Goal: Task Accomplishment & Management: Manage account settings

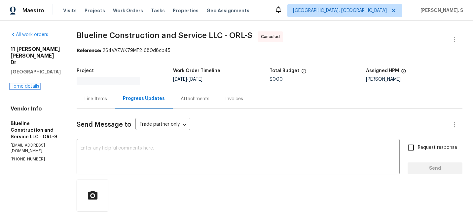
click at [29, 84] on link "Home details" at bounding box center [25, 86] width 29 height 5
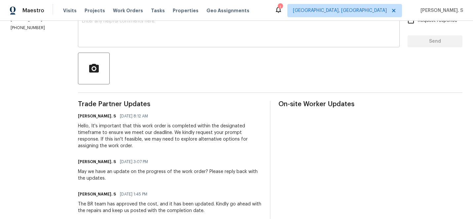
click at [181, 45] on div "x ​" at bounding box center [239, 31] width 322 height 34
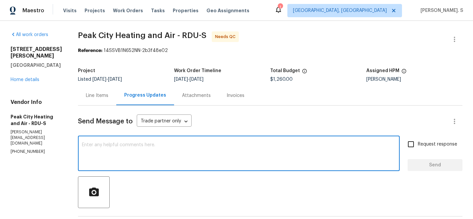
click at [118, 88] on div "Progress Updates" at bounding box center [145, 96] width 58 height 20
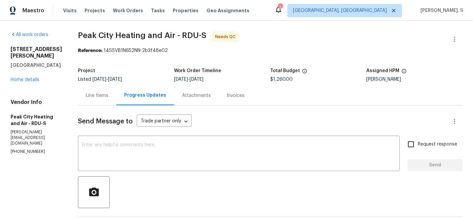
click at [100, 97] on div "Line Items" at bounding box center [97, 95] width 22 height 7
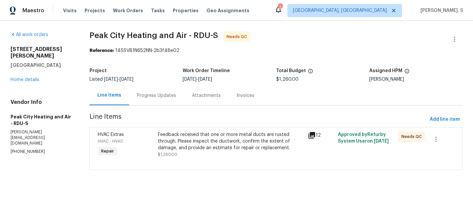
click at [146, 91] on div "Progress Updates" at bounding box center [156, 96] width 55 height 20
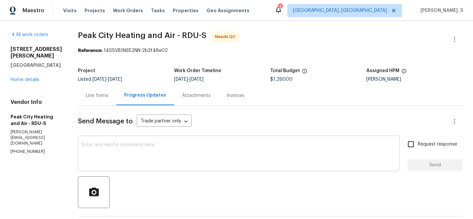
click at [121, 147] on textarea at bounding box center [239, 153] width 314 height 23
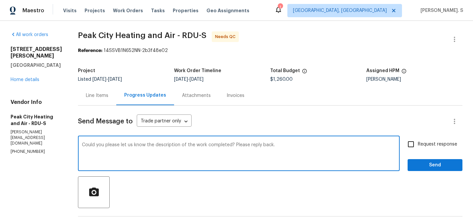
type textarea "Could you please let us know the description of the work completed? Please repl…"
click at [422, 138] on label "Request response" at bounding box center [430, 144] width 53 height 14
click at [418, 138] on input "Request response" at bounding box center [411, 144] width 14 height 14
checkbox input "true"
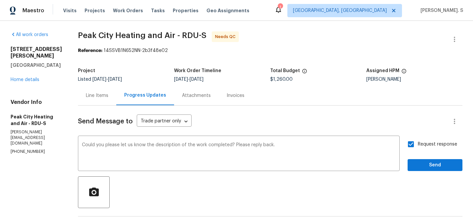
click at [422, 157] on div "Request response Send" at bounding box center [435, 154] width 55 height 34
click at [422, 170] on button "Send" at bounding box center [435, 165] width 55 height 12
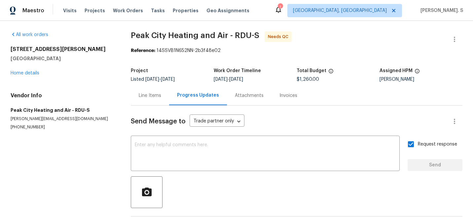
click at [177, 93] on div "Progress Updates" at bounding box center [198, 95] width 42 height 7
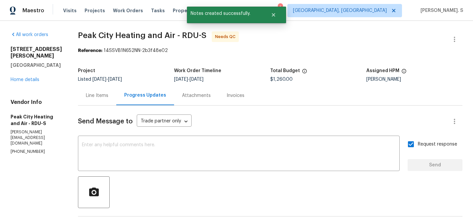
click at [111, 97] on div "Line Items" at bounding box center [97, 96] width 38 height 20
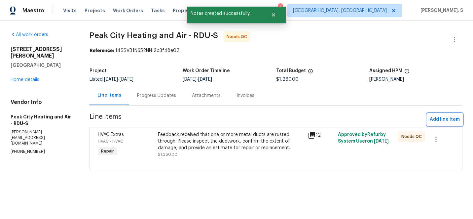
click at [439, 123] on span "Add line item" at bounding box center [445, 119] width 30 height 8
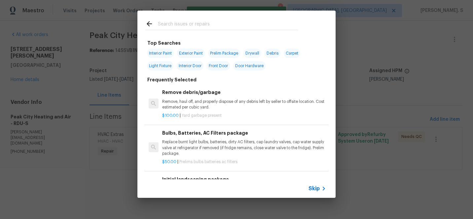
click at [226, 92] on h6 "Remove debris/garbage" at bounding box center [244, 92] width 164 height 7
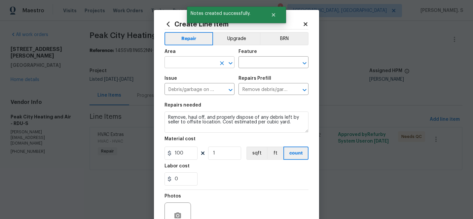
click at [232, 60] on icon "Open" at bounding box center [231, 63] width 8 height 8
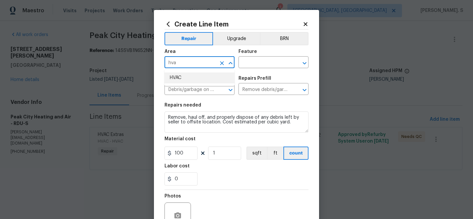
click at [211, 76] on li "HVAC" at bounding box center [200, 77] width 70 height 11
click at [306, 63] on icon "Open" at bounding box center [305, 63] width 8 height 8
type input "HVAC"
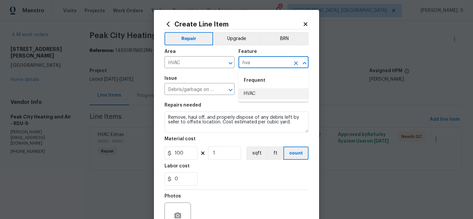
click at [280, 94] on li "HVAC" at bounding box center [274, 93] width 70 height 11
type input "HVAC"
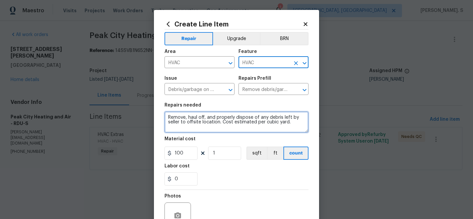
click at [246, 115] on textarea "Remove, haul off, and properly dispose of any debris left by seller to offsite …" at bounding box center [237, 121] width 144 height 21
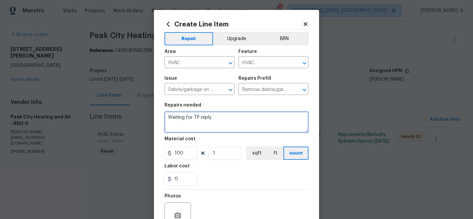
type textarea "Waiting for TP reply"
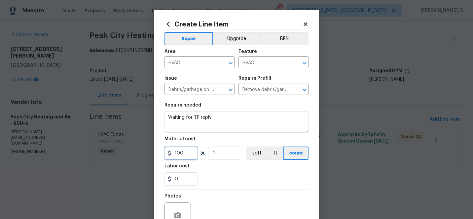
click at [182, 151] on input "100" at bounding box center [181, 152] width 33 height 13
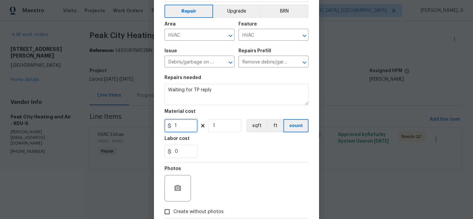
scroll to position [59, 0]
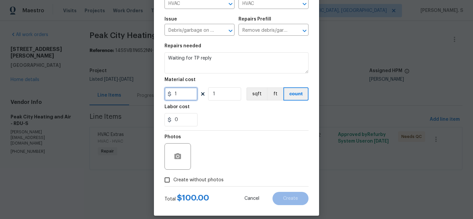
type input "1"
click at [205, 180] on span "Create without photos" at bounding box center [199, 180] width 50 height 7
click at [174, 180] on input "Create without photos" at bounding box center [167, 180] width 13 height 13
checkbox input "true"
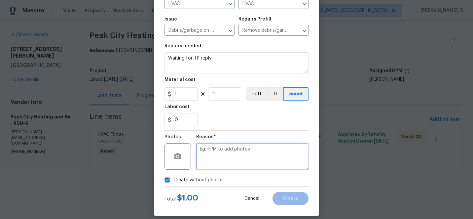
click at [242, 159] on textarea at bounding box center [252, 156] width 112 height 26
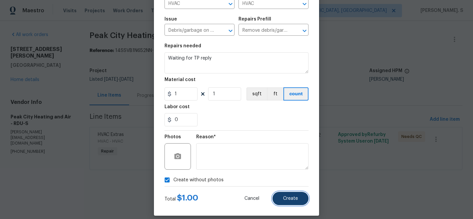
click at [298, 197] on span "Create" at bounding box center [290, 198] width 15 height 5
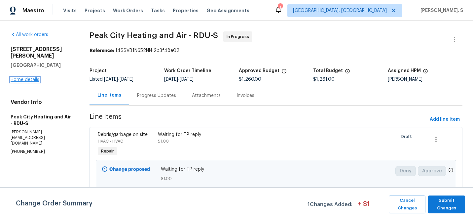
click at [31, 77] on link "Home details" at bounding box center [25, 79] width 29 height 5
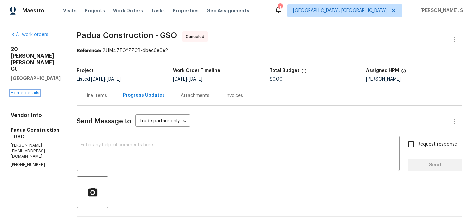
click at [22, 91] on link "Home details" at bounding box center [25, 93] width 29 height 5
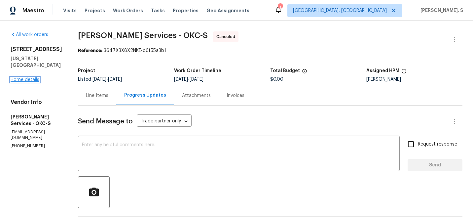
click at [20, 82] on link "Home details" at bounding box center [25, 79] width 29 height 5
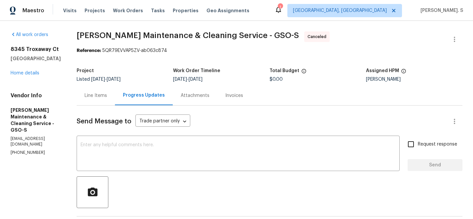
click at [15, 70] on div "8345 Troxaway Ct Lewisville, NC 27023 Home details" at bounding box center [36, 61] width 50 height 30
click at [17, 71] on link "Home details" at bounding box center [25, 73] width 29 height 5
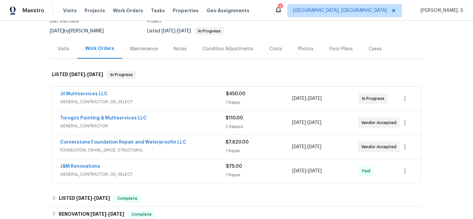
scroll to position [99, 0]
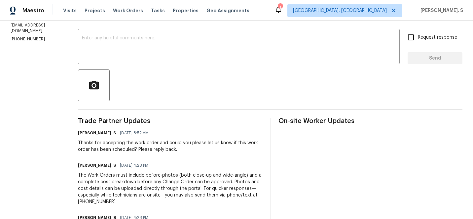
scroll to position [112, 0]
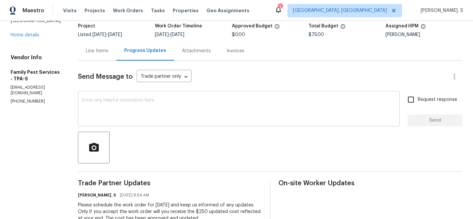
scroll to position [44, 0]
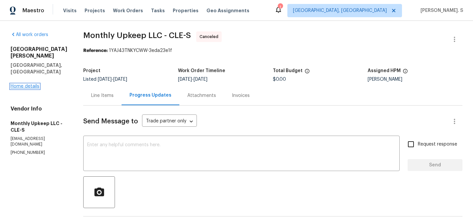
click at [28, 84] on link "Home details" at bounding box center [25, 86] width 29 height 5
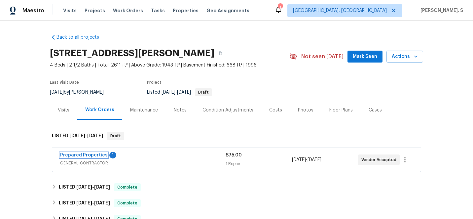
click at [71, 154] on link "Prepared Properties" at bounding box center [84, 155] width 48 height 5
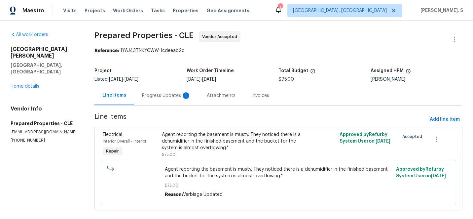
click at [170, 88] on div "Progress Updates 1" at bounding box center [166, 96] width 65 height 20
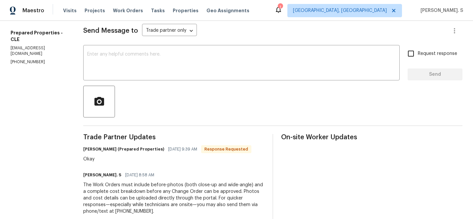
scroll to position [92, 0]
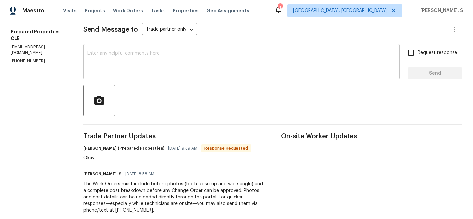
click at [150, 77] on div "x ​" at bounding box center [241, 63] width 317 height 34
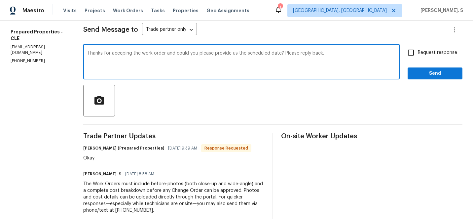
click at [130, 52] on textarea "Thanks for acceping the work order and could you please provide us the schedule…" at bounding box center [241, 62] width 309 height 23
click at [0, 0] on div "accepting" at bounding box center [0, 0] width 0 height 0
type textarea "Thanks for accepting the work order and could you please provide us the schedul…"
click at [415, 54] on input "Request response" at bounding box center [411, 53] width 14 height 14
checkbox input "true"
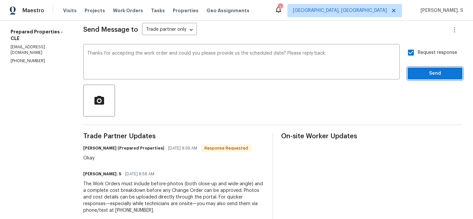
click at [416, 67] on button "Send" at bounding box center [435, 73] width 55 height 12
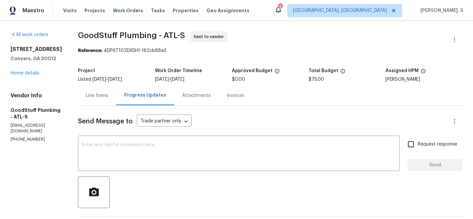
click at [108, 98] on div "Line Items" at bounding box center [97, 95] width 22 height 7
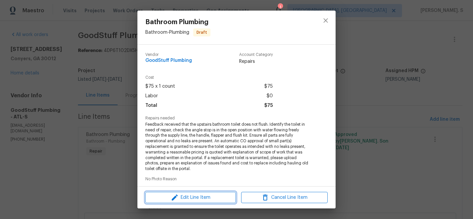
click at [182, 198] on span "Edit Line Item" at bounding box center [190, 197] width 87 height 8
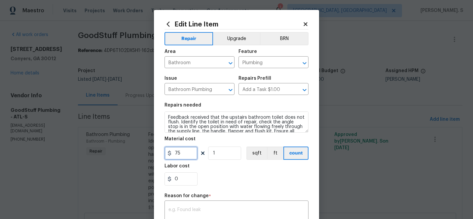
click at [181, 155] on input "75" at bounding box center [181, 152] width 33 height 13
type input "125"
click at [228, 207] on div "x ​" at bounding box center [237, 214] width 144 height 24
paste textarea "(GJ) Updated per vendor’s final cost."
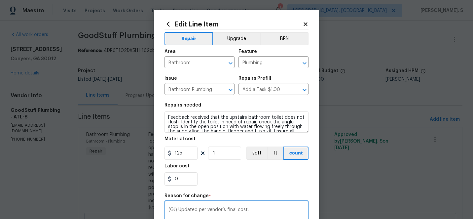
scroll to position [107, 0]
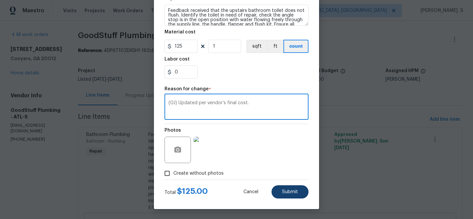
type textarea "(GJ) Updated per vendor’s final cost."
click at [294, 189] on button "Submit" at bounding box center [290, 191] width 37 height 13
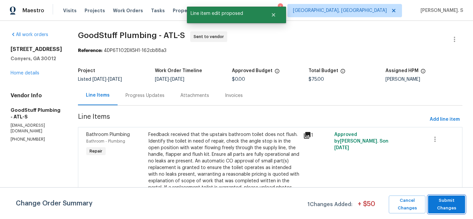
click at [453, 207] on span "Submit Changes" at bounding box center [447, 204] width 30 height 15
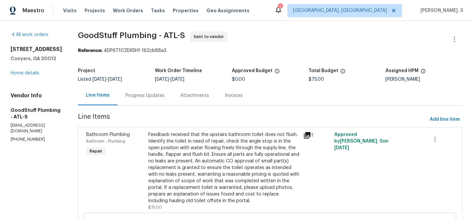
click at [164, 85] on div "Project Listed 9/29/2025 - 10/1/2025 Work Order Timeline 9/29/2025 - 10/1/2025 …" at bounding box center [270, 74] width 385 height 21
click at [166, 106] on section "GoodStuff Plumbing - ATL-S Sent to vendor Reference: 4DP6T102DX5H1-162cb88a3 Pr…" at bounding box center [270, 167] width 385 height 273
click at [165, 100] on div "Progress Updates" at bounding box center [145, 96] width 55 height 20
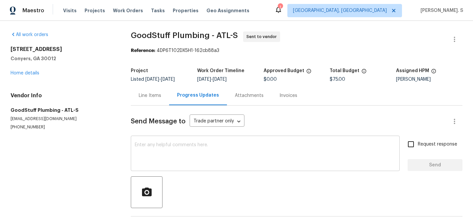
click at [179, 155] on textarea at bounding box center [265, 153] width 261 height 23
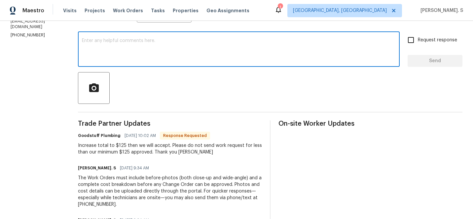
scroll to position [107, 0]
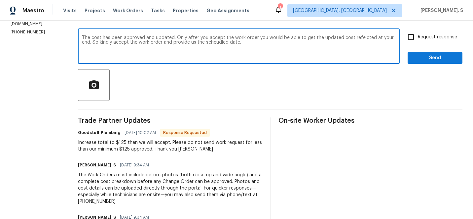
click at [0, 0] on div "scheduled" at bounding box center [0, 0] width 0 height 0
click at [0, 0] on div "Correct the spelling error" at bounding box center [0, 0] width 0 height 0
click at [230, 33] on div "The cost has been approved and updated. Only after you accept the work order yo…" at bounding box center [239, 47] width 322 height 34
click at [243, 37] on textarea "The cost has been approved and updated. Only after you accept the work order yo…" at bounding box center [239, 46] width 314 height 23
click at [0, 0] on div "Paraphrase text" at bounding box center [0, 0] width 0 height 0
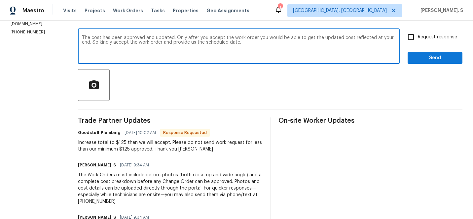
click at [0, 0] on div "Paraphrase text" at bounding box center [0, 0] width 0 height 0
click at [0, 0] on div "The updated cost will only be reflected on your end once you accept the work or…" at bounding box center [0, 0] width 0 height 0
click at [297, 48] on textarea "The cost has been approved and updated. The updated cost will only be reflected…" at bounding box center [239, 46] width 314 height 23
click at [233, 42] on textarea "The cost has been approved and updated. The updated cost will only be reflected…" at bounding box center [239, 46] width 314 height 23
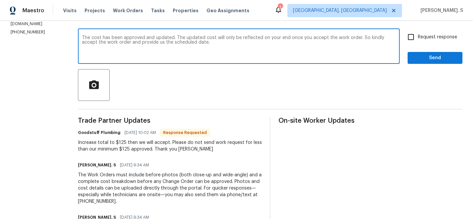
click at [233, 42] on textarea "The cost has been approved and updated. The updated cost will only be reflected…" at bounding box center [239, 46] width 314 height 23
type textarea "The cost has been approved and updated. The updated cost will only be reflected…"
click at [428, 41] on label "Request response" at bounding box center [430, 37] width 53 height 14
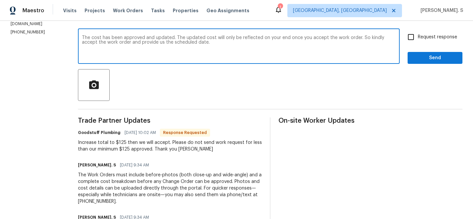
click at [418, 41] on input "Request response" at bounding box center [411, 37] width 14 height 14
checkbox input "true"
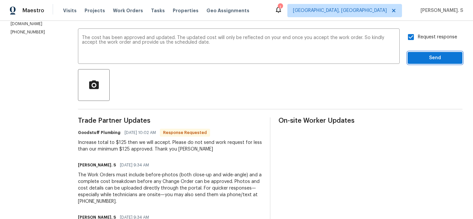
click at [423, 54] on span "Send" at bounding box center [435, 58] width 44 height 8
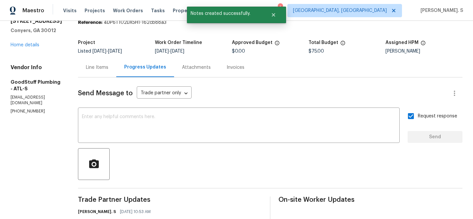
scroll to position [107, 0]
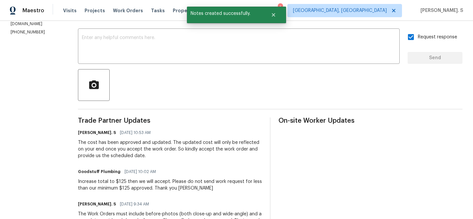
click at [138, 193] on div "Trade Partner Updates Glory Joyce. S 09/29/2025 10:53 AM The cost has been appr…" at bounding box center [170, 207] width 184 height 180
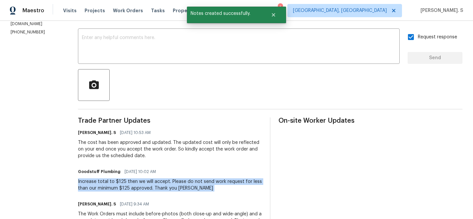
click at [138, 193] on div "Trade Partner Updates Glory Joyce. S 09/29/2025 10:53 AM The cost has been appr…" at bounding box center [170, 207] width 184 height 180
copy div "Increase total to $125 then we will accept. Please do not send work request for…"
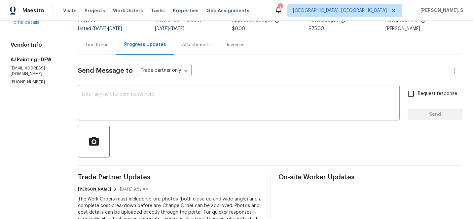
scroll to position [54, 0]
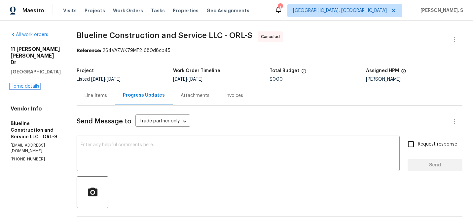
click at [39, 84] on link "Home details" at bounding box center [25, 86] width 29 height 5
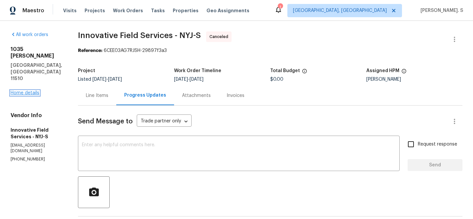
click at [27, 91] on link "Home details" at bounding box center [25, 93] width 29 height 5
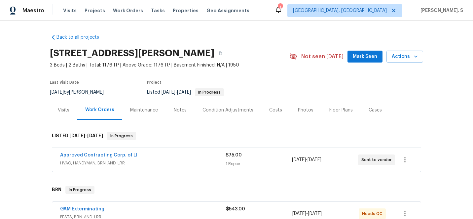
click at [148, 173] on div "Approved Contracting Corp. of LI HVAC, HANDYMAN, BRN_AND_LRR $75.00 1 Repair [D…" at bounding box center [237, 159] width 374 height 27
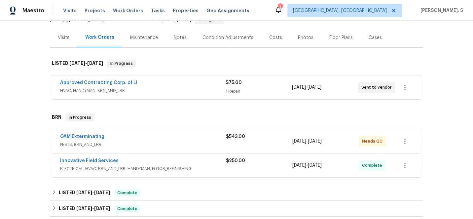
scroll to position [74, 0]
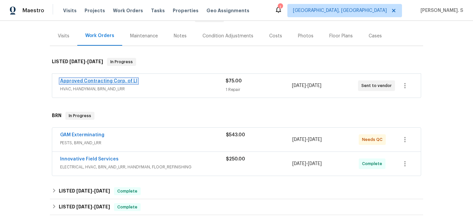
click at [92, 82] on link "Approved Contracting Corp. of LI" at bounding box center [98, 81] width 77 height 5
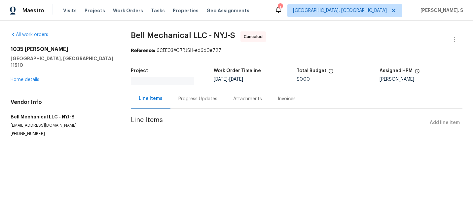
click at [180, 108] on section "Bell Mechanical LLC - NYJ-S Canceled Reference: 6CEE03AG7RJSH-ed6d0e727 Project…" at bounding box center [297, 91] width 332 height 121
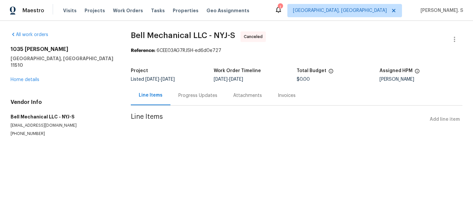
click at [180, 108] on section "Bell Mechanical LLC - NYJ-S Canceled Reference: 6CEE03AG7RJSH-ed6d0e727 Project…" at bounding box center [297, 91] width 332 height 121
click at [180, 99] on div "Progress Updates" at bounding box center [198, 96] width 55 height 20
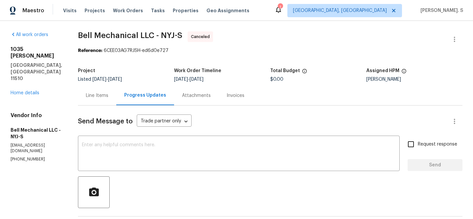
click at [18, 76] on div "[STREET_ADDRESS][PERSON_NAME] Home details" at bounding box center [37, 71] width 52 height 50
click at [26, 91] on link "Home details" at bounding box center [25, 93] width 29 height 5
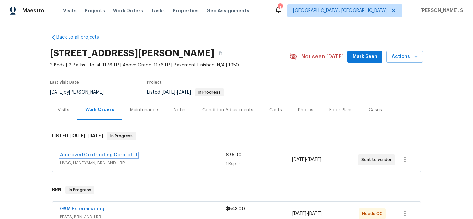
click at [78, 157] on link "Approved Contracting Corp. of LI" at bounding box center [98, 155] width 77 height 5
click at [78, 157] on html "Maestro Visits Projects Work Orders Tasks Properties Geo Assignments 1 [GEOGRAP…" at bounding box center [236, 109] width 473 height 219
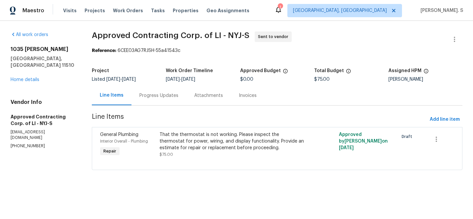
click at [183, 99] on div "Progress Updates" at bounding box center [159, 96] width 55 height 20
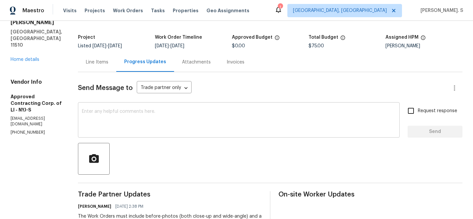
scroll to position [89, 0]
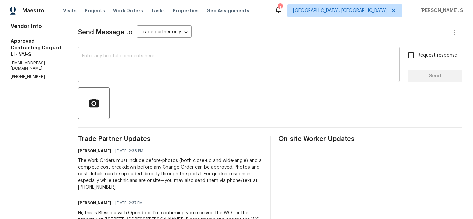
click at [161, 69] on textarea at bounding box center [239, 65] width 314 height 23
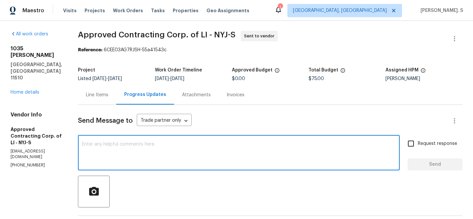
scroll to position [0, 0]
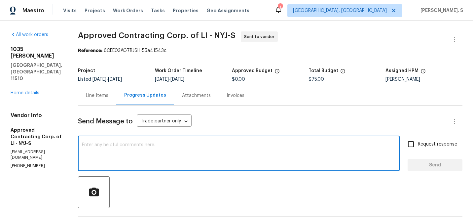
click at [91, 91] on div "Line Items" at bounding box center [97, 96] width 38 height 20
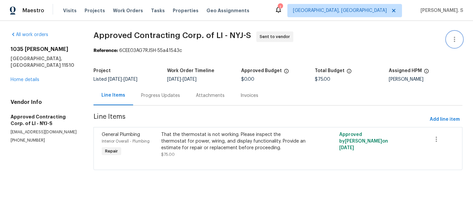
click at [450, 36] on button "button" at bounding box center [455, 39] width 16 height 16
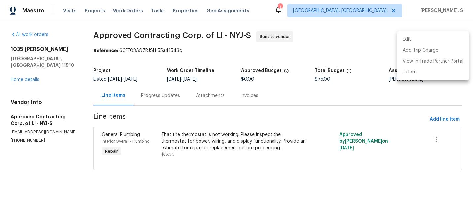
click at [427, 33] on ul "Edit Add Trip Charge View In Trade Partner Portal Delete" at bounding box center [433, 55] width 71 height 49
click at [159, 97] on div at bounding box center [236, 109] width 473 height 219
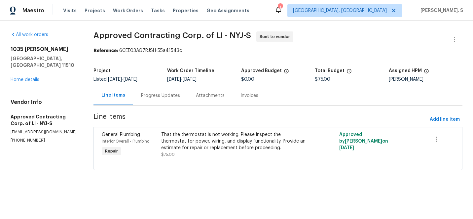
click at [159, 97] on div "Progress Updates" at bounding box center [160, 95] width 39 height 7
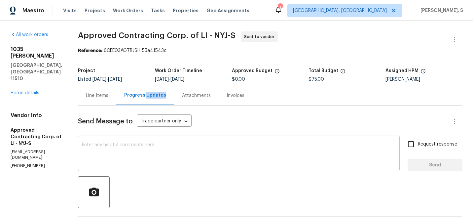
click at [149, 149] on textarea at bounding box center [239, 153] width 314 height 23
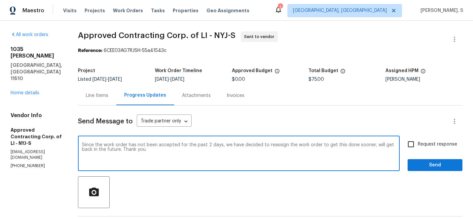
click at [149, 152] on textarea "Since the work order has not been accepted for the past 2 days, we have decided…" at bounding box center [239, 153] width 314 height 23
type textarea "Since the work order has not been accepted for the past 2 days, we have decided…"
click at [455, 147] on span "Request response" at bounding box center [437, 144] width 39 height 7
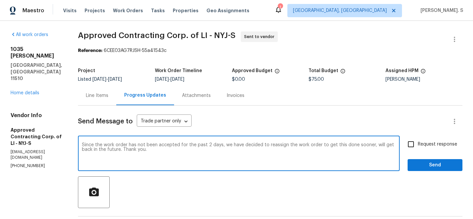
click at [418, 147] on input "Request response" at bounding box center [411, 144] width 14 height 14
checkbox input "true"
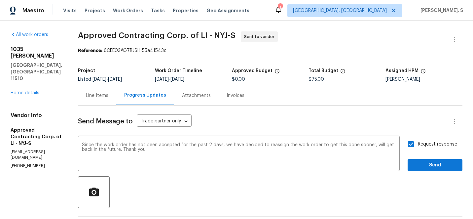
click at [0, 0] on div "sooner; we" at bounding box center [0, 0] width 0 height 0
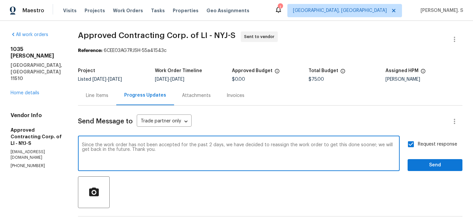
type textarea "Since the work order has not been accepted for the past 2 days, we have decided…"
click at [414, 167] on span "Send" at bounding box center [435, 165] width 44 height 8
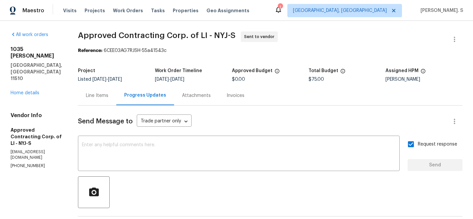
click at [154, 49] on div "Reference: 6CEE03AG7RJSH-55a41543c" at bounding box center [270, 50] width 385 height 7
click at [161, 42] on span "Approved Contracting Corp. of LI - NYJ-S Sent to vendor" at bounding box center [262, 39] width 369 height 16
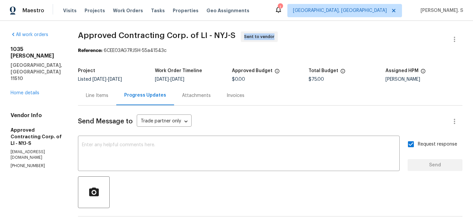
click at [161, 42] on span "Approved Contracting Corp. of LI - NYJ-S Sent to vendor" at bounding box center [262, 39] width 369 height 16
click at [178, 34] on span "Approved Contracting Corp. of LI - NYJ-S" at bounding box center [157, 35] width 158 height 8
copy span "of"
click at [162, 44] on span "Approved Contracting Corp. of LI - NYJ-S Sent to vendor" at bounding box center [262, 39] width 369 height 16
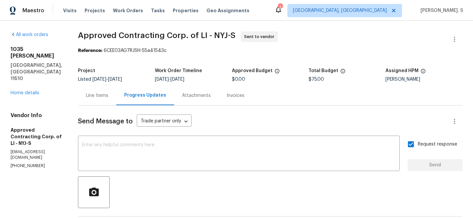
click at [162, 44] on span "Approved Contracting Corp. of LI - NYJ-S Sent to vendor" at bounding box center [262, 39] width 369 height 16
click at [170, 36] on span "Approved Contracting Corp. of LI - NYJ-S" at bounding box center [157, 35] width 158 height 8
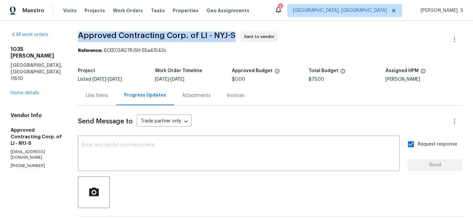
click at [170, 36] on span "Approved Contracting Corp. of LI - NYJ-S" at bounding box center [157, 35] width 158 height 8
copy span "Approved Contracting Corp. of LI - NYJ-S"
click at [444, 33] on span "Approved Contracting Corp. of LI - NYJ-S Sent to vendor" at bounding box center [262, 39] width 369 height 16
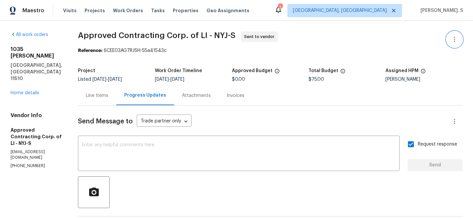
click at [453, 39] on icon "button" at bounding box center [455, 39] width 8 height 8
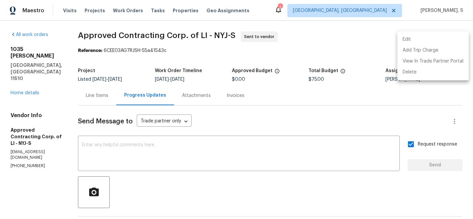
click at [418, 37] on li "Edit" at bounding box center [433, 39] width 71 height 11
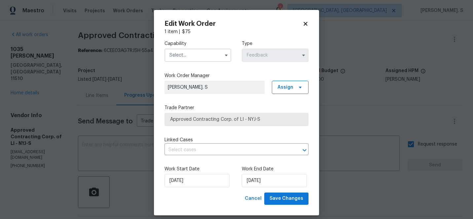
click at [208, 47] on div "Capability" at bounding box center [198, 50] width 67 height 21
click at [204, 52] on input "text" at bounding box center [198, 55] width 67 height 13
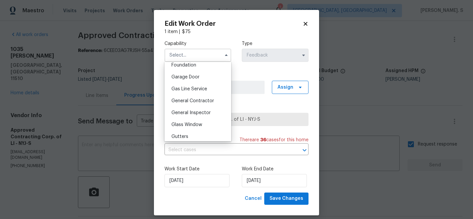
scroll to position [302, 0]
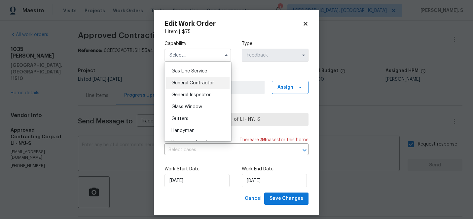
click at [198, 87] on div "General Contractor" at bounding box center [197, 83] width 63 height 12
type input "General Contractor"
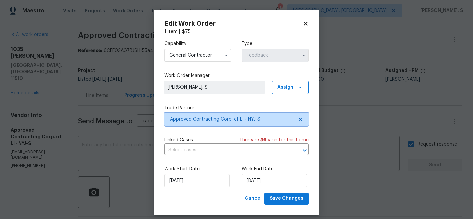
click at [301, 118] on icon at bounding box center [300, 119] width 3 height 3
click at [301, 118] on icon at bounding box center [300, 119] width 5 height 5
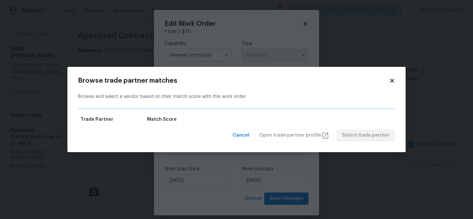
click at [252, 141] on div "Browse trade partner matches Browse and select a vendor based on their match sc…" at bounding box center [236, 109] width 339 height 85
click at [250, 139] on span "Cancel" at bounding box center [241, 135] width 17 height 8
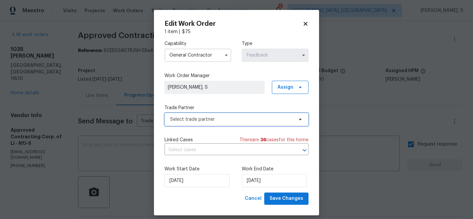
click at [247, 121] on span "Select trade partner" at bounding box center [231, 119] width 123 height 7
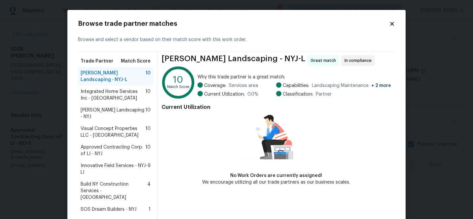
scroll to position [38, 0]
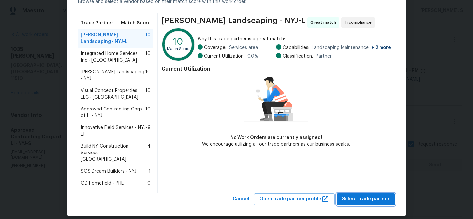
click at [358, 195] on span "Select trade partner" at bounding box center [366, 199] width 48 height 8
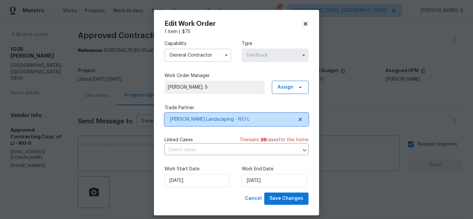
scroll to position [0, 0]
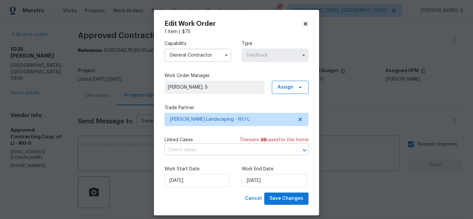
click at [190, 146] on input "text" at bounding box center [228, 150] width 126 height 10
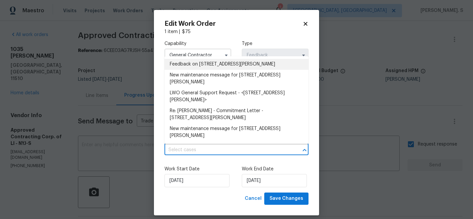
click at [196, 65] on li "Feedback on 1035 Bonaparte Pl, Baldwin, NY 11510" at bounding box center [237, 64] width 144 height 11
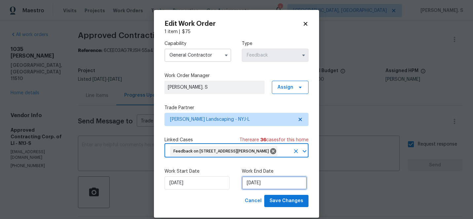
click at [249, 187] on input "9/28/2025" at bounding box center [274, 182] width 65 height 13
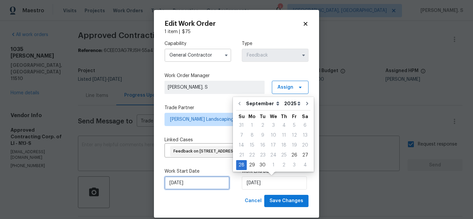
click at [199, 185] on input "9/26/2025" at bounding box center [197, 182] width 65 height 13
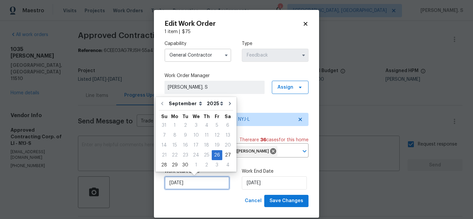
click at [190, 186] on input "9/26/2025" at bounding box center [197, 182] width 65 height 13
click at [175, 165] on div "29" at bounding box center [175, 164] width 11 height 9
type input "[DATE]"
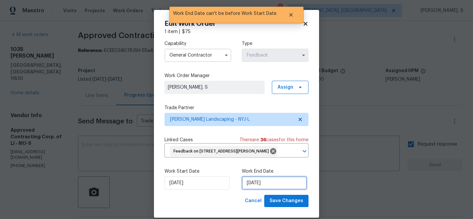
click at [265, 185] on input "[DATE]" at bounding box center [274, 182] width 65 height 13
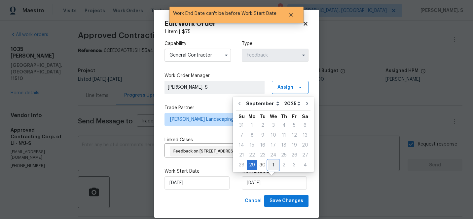
click at [271, 165] on div "1" at bounding box center [273, 164] width 11 height 9
type input "[DATE]"
select select "9"
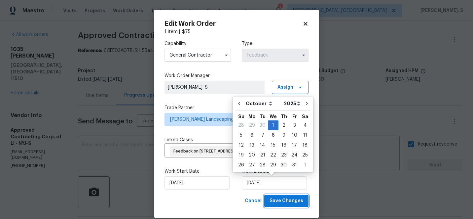
click at [286, 196] on button "Save Changes" at bounding box center [286, 201] width 44 height 12
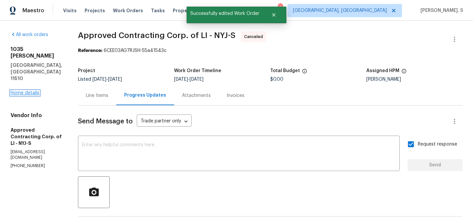
click at [28, 91] on link "Home details" at bounding box center [25, 93] width 29 height 5
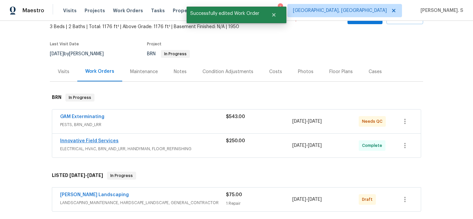
scroll to position [54, 0]
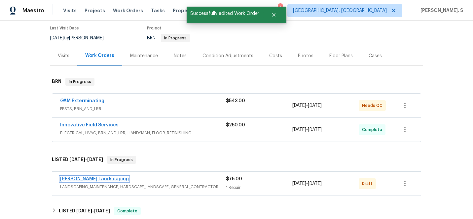
click at [100, 177] on link "Jose Acosta Landscaping" at bounding box center [94, 179] width 69 height 5
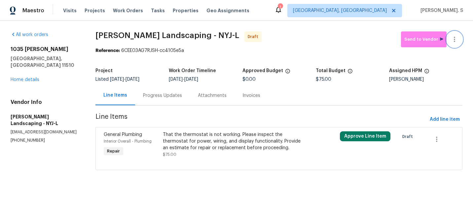
click at [457, 42] on icon "button" at bounding box center [455, 39] width 8 height 8
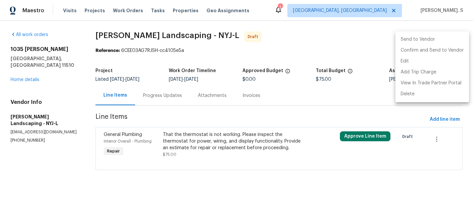
click at [431, 41] on li "Send to Vendor" at bounding box center [433, 39] width 74 height 11
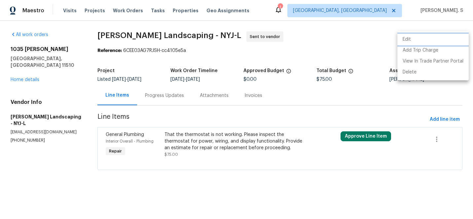
click at [402, 37] on li "Edit" at bounding box center [433, 39] width 71 height 11
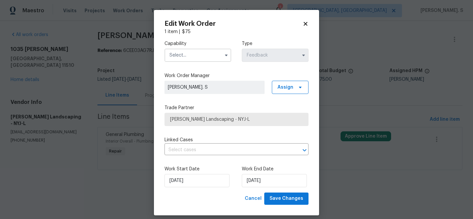
click at [198, 54] on input "text" at bounding box center [198, 55] width 67 height 13
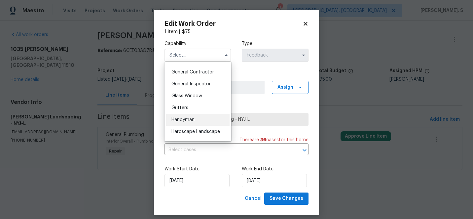
scroll to position [298, 0]
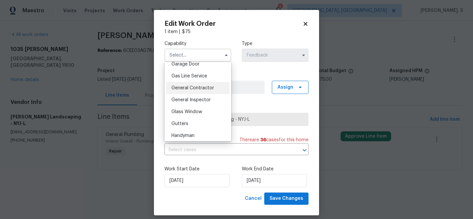
click at [195, 87] on span "General Contractor" at bounding box center [193, 88] width 43 height 5
type input "General Contractor"
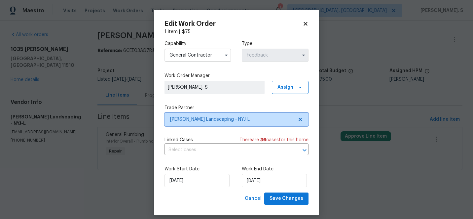
click at [302, 119] on icon at bounding box center [300, 119] width 5 height 5
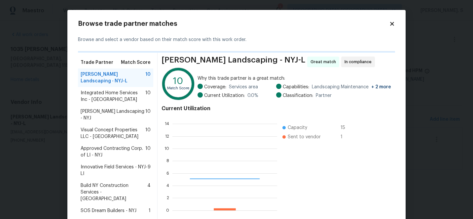
scroll to position [93, 105]
click at [102, 95] on span "Integrated Home Services Inc - NYJ" at bounding box center [113, 96] width 65 height 13
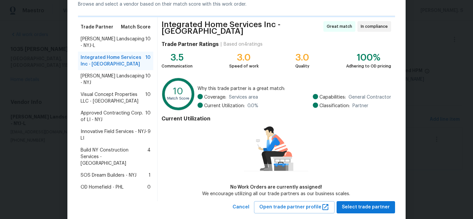
scroll to position [47, 0]
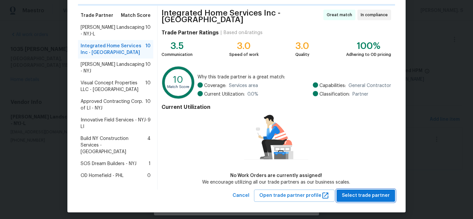
click at [359, 195] on span "Select trade partner" at bounding box center [366, 195] width 48 height 8
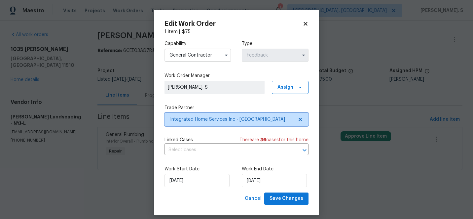
scroll to position [0, 0]
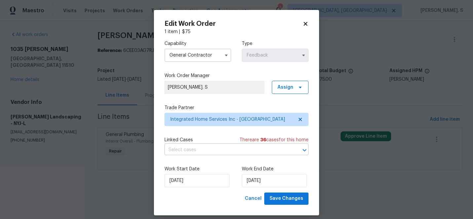
click at [180, 148] on input "text" at bounding box center [228, 150] width 126 height 10
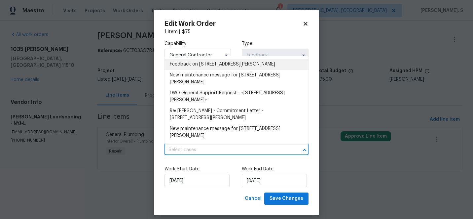
click at [211, 68] on li "Feedback on 1035 Bonaparte Pl, Baldwin, NY 11510" at bounding box center [237, 64] width 144 height 11
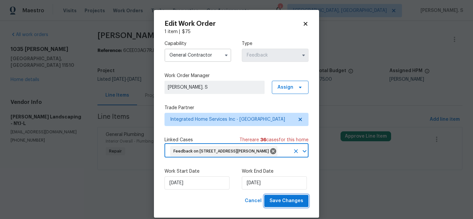
click at [291, 198] on span "Save Changes" at bounding box center [287, 201] width 34 height 8
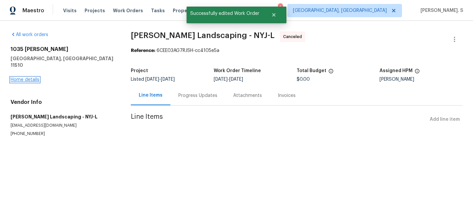
click at [20, 77] on link "Home details" at bounding box center [25, 79] width 29 height 5
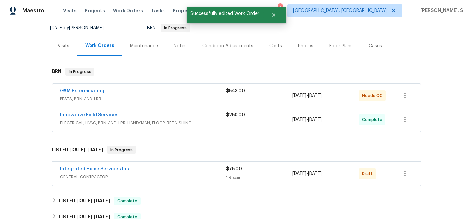
scroll to position [81, 0]
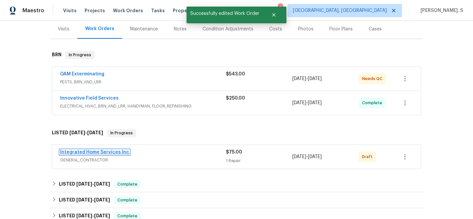
click at [95, 153] on link "Integrated Home Services Inc" at bounding box center [94, 152] width 69 height 5
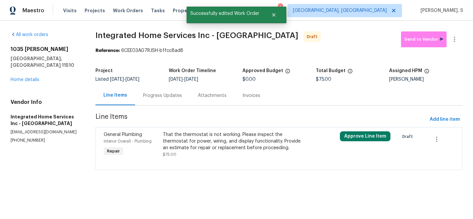
click at [198, 140] on div "That the thermostat is not working. Please inspect the thermostat for power, wi…" at bounding box center [235, 141] width 144 height 20
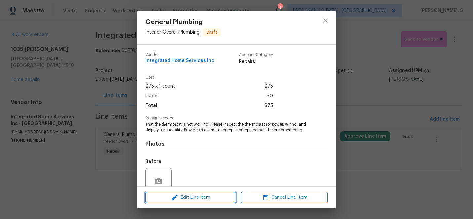
click at [192, 197] on span "Edit Line Item" at bounding box center [190, 197] width 87 height 8
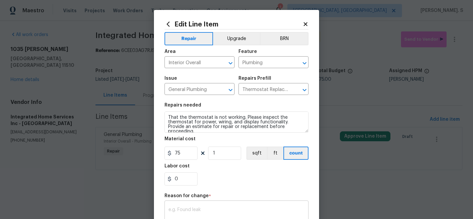
click at [191, 206] on div "x ​" at bounding box center [237, 214] width 144 height 24
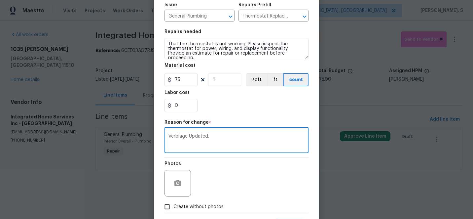
type textarea "Verbiage Updated."
click at [210, 205] on span "Create without photos" at bounding box center [199, 206] width 50 height 7
click at [174, 205] on input "Create without photos" at bounding box center [167, 206] width 13 height 13
checkbox input "true"
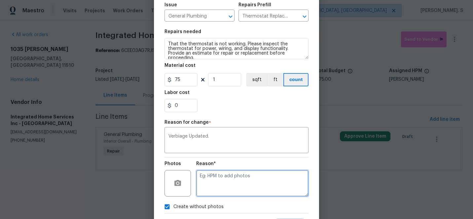
click at [245, 179] on textarea at bounding box center [252, 183] width 112 height 26
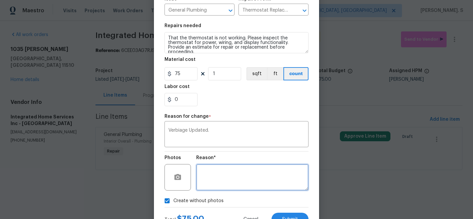
scroll to position [107, 0]
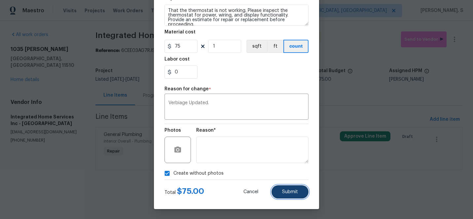
click at [290, 187] on button "Submit" at bounding box center [290, 191] width 37 height 13
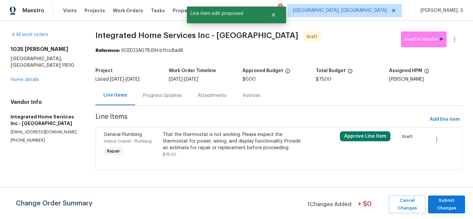
scroll to position [0, 0]
click at [451, 205] on span "Submit Changes" at bounding box center [447, 204] width 30 height 15
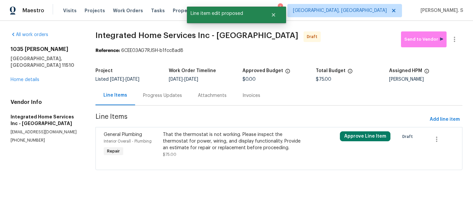
click at [149, 99] on div "Progress Updates" at bounding box center [162, 96] width 55 height 20
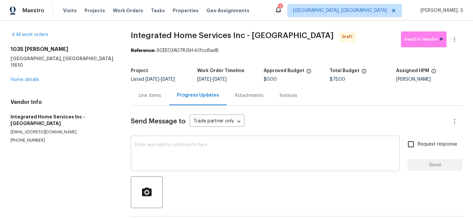
click at [198, 155] on textarea at bounding box center [265, 153] width 261 height 23
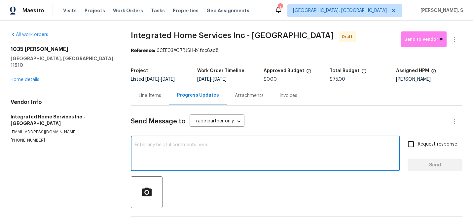
paste textarea "Hi this is Glory with Opendoor. I’m confirming you received the WO for the prop…"
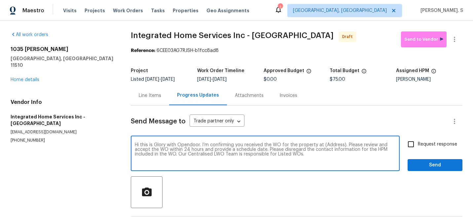
click at [333, 145] on textarea "Hi this is Glory with Opendoor. I’m confirming you received the WO for the prop…" at bounding box center [265, 153] width 261 height 23
paste textarea "1035 Bonaparte Pl, Baldwin, NY 11510"
type textarea "Hi this is Glory with Opendoor. I’m confirming you received the WO for the prop…"
click at [435, 136] on div "Send Message to Trade partner only Trade partner only ​ Hi this is Glory with O…" at bounding box center [297, 170] width 332 height 130
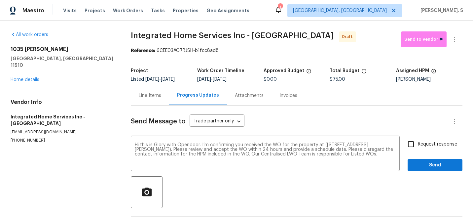
click at [431, 140] on label "Request response" at bounding box center [430, 144] width 53 height 14
click at [418, 140] on input "Request response" at bounding box center [411, 144] width 14 height 14
checkbox input "true"
click at [457, 39] on icon "button" at bounding box center [455, 39] width 8 height 8
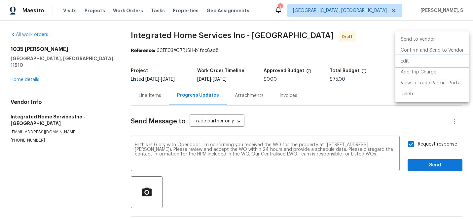
click at [444, 60] on li "Edit" at bounding box center [433, 61] width 74 height 11
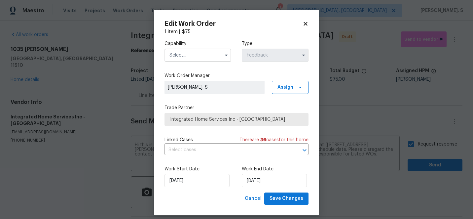
click at [190, 46] on label "Capability" at bounding box center [198, 43] width 67 height 7
click at [192, 54] on input "text" at bounding box center [198, 55] width 67 height 13
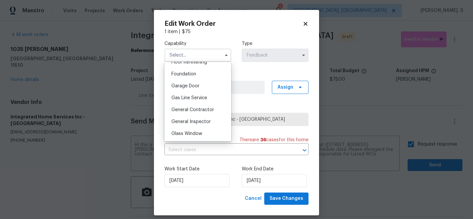
scroll to position [301, 0]
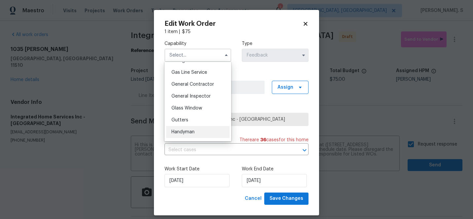
click at [193, 131] on span "Handyman" at bounding box center [183, 132] width 23 height 5
type input "Handyman"
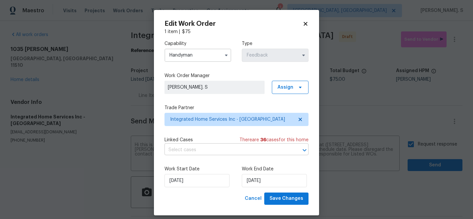
click at [199, 152] on input "text" at bounding box center [228, 150] width 126 height 10
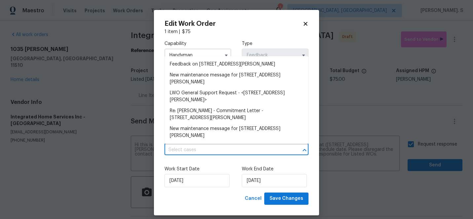
click at [199, 152] on input "text" at bounding box center [228, 150] width 126 height 10
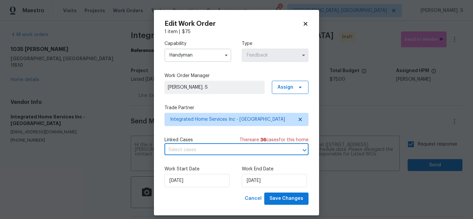
click at [199, 152] on input "text" at bounding box center [228, 150] width 126 height 10
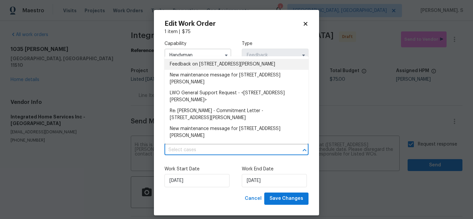
click at [196, 66] on li "Feedback on 1035 Bonaparte Pl, Baldwin, NY 11510" at bounding box center [237, 64] width 144 height 11
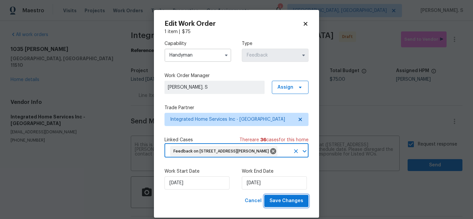
click at [284, 198] on span "Save Changes" at bounding box center [287, 201] width 34 height 8
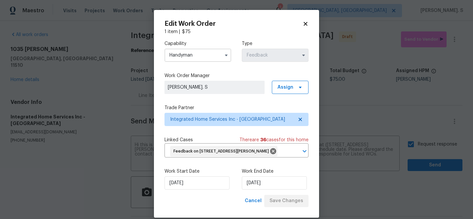
click at [456, 150] on body "Maestro Visits Projects Work Orders Tasks Properties Geo Assignments 1 Albuquer…" at bounding box center [236, 109] width 473 height 219
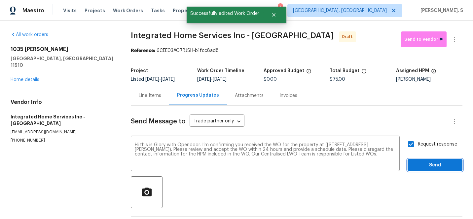
click at [439, 163] on span "Send" at bounding box center [435, 165] width 44 height 8
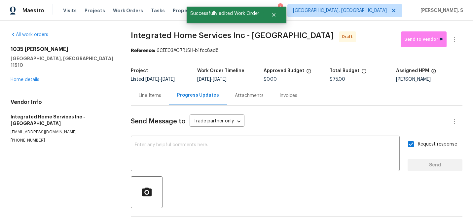
click at [139, 93] on div "Line Items" at bounding box center [150, 95] width 22 height 7
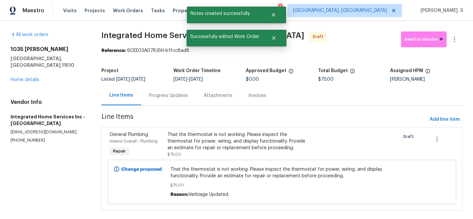
click at [139, 93] on div "Line Items" at bounding box center [121, 96] width 40 height 20
click at [456, 42] on icon "button" at bounding box center [455, 39] width 8 height 8
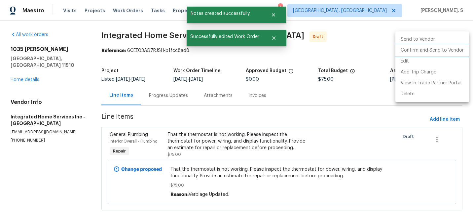
click at [441, 53] on li "Confirm and Send to Vendor" at bounding box center [433, 50] width 74 height 11
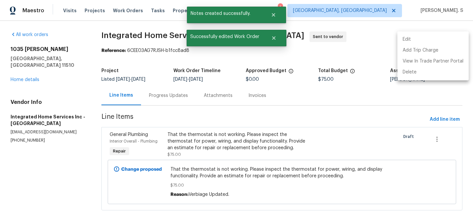
click at [162, 101] on div at bounding box center [236, 109] width 473 height 219
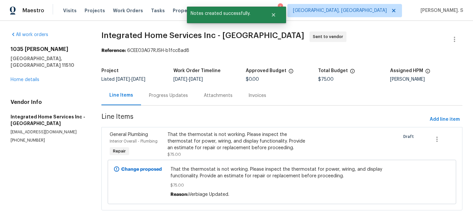
click at [162, 101] on div "Edit Add Trip Charge View In Trade Partner Portal Delete" at bounding box center [236, 109] width 473 height 219
click at [162, 101] on div "Progress Updates" at bounding box center [168, 96] width 55 height 20
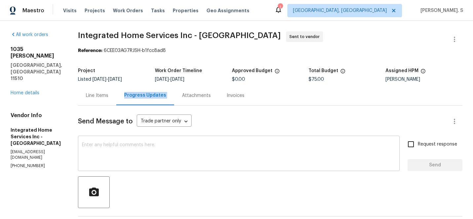
click at [213, 150] on textarea at bounding box center [239, 153] width 314 height 23
paste textarea "The Work Orders must include before-photos (both close-up and wide-angle) and a…"
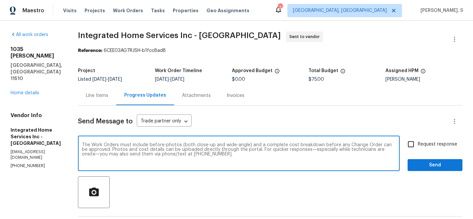
type textarea "The Work Orders must include before-photos (both close-up and wide-angle) and a…"
click at [425, 150] on label "Request response" at bounding box center [430, 144] width 53 height 14
click at [418, 150] on input "Request response" at bounding box center [411, 144] width 14 height 14
checkbox input "true"
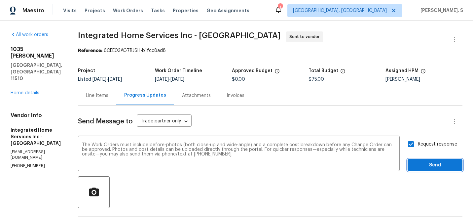
click at [421, 168] on span "Send" at bounding box center [435, 165] width 44 height 8
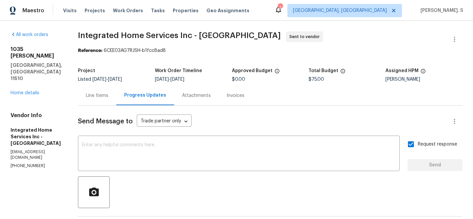
click at [130, 22] on div "All work orders 1035 Bonaparte Pl Baldwin, NY 11510 Home details Vendor Info In…" at bounding box center [236, 185] width 473 height 329
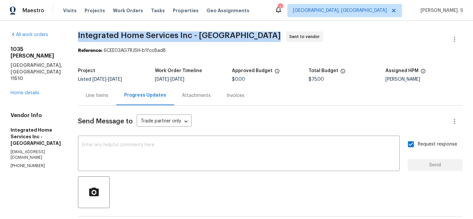
copy span "Integrated Home Services Inc - NYJ"
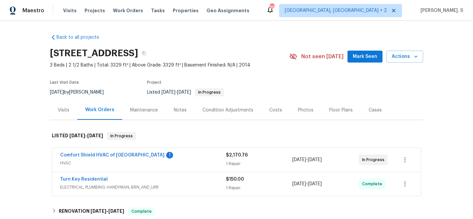
click at [306, 158] on span "[DATE]" at bounding box center [300, 159] width 14 height 5
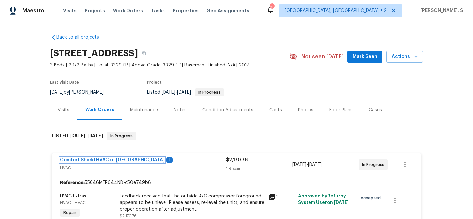
click at [87, 161] on link "Comfort Shield HVAC of [GEOGRAPHIC_DATA]" at bounding box center [112, 160] width 104 height 5
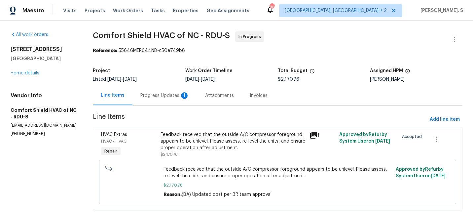
click at [157, 96] on div "Progress Updates 1" at bounding box center [164, 95] width 49 height 7
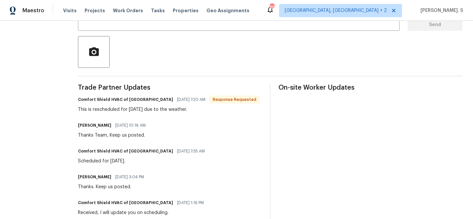
scroll to position [141, 0]
click at [165, 109] on div "This is rescheduled for Wednesday due to the weather." at bounding box center [169, 108] width 182 height 7
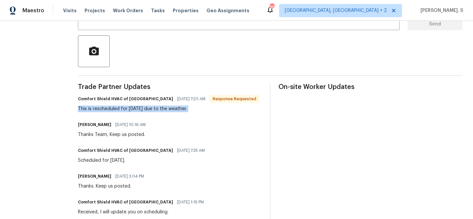
click at [165, 109] on div "This is rescheduled for Wednesday due to the weather." at bounding box center [169, 108] width 182 height 7
copy div "This is rescheduled for Wednesday due to the weather."
click at [165, 109] on div "This is rescheduled for Wednesday due to the weather." at bounding box center [169, 108] width 182 height 7
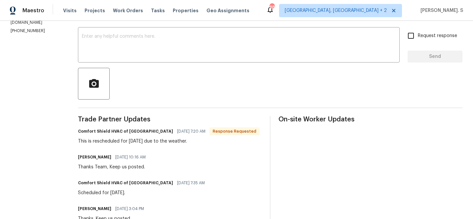
scroll to position [48, 0]
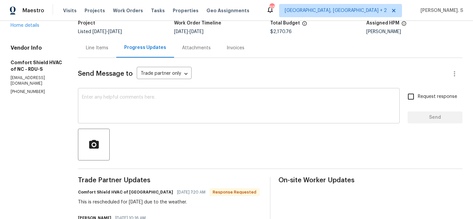
click at [157, 90] on div "x ​" at bounding box center [239, 107] width 322 height 34
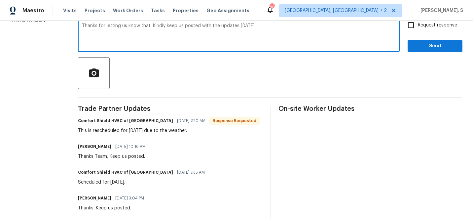
scroll to position [129, 0]
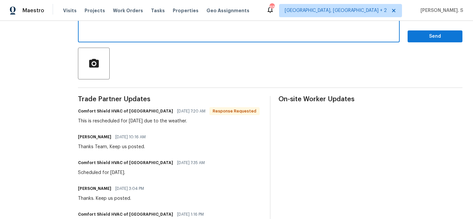
type textarea "Thanks for letting us know that. Kindly keep us posted with the updates on Wedn…"
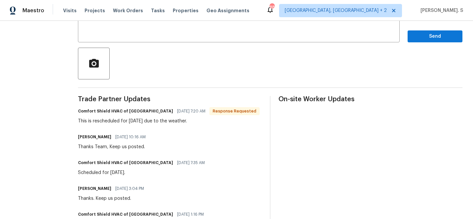
drag, startPoint x: 94, startPoint y: 122, endPoint x: 218, endPoint y: 123, distance: 124.0
copy div "This is rescheduled for Wednesday due to the weather."
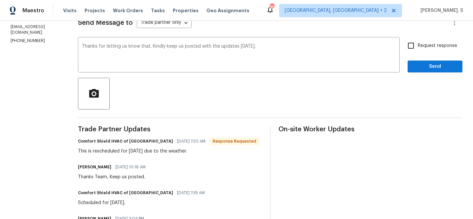
scroll to position [61, 0]
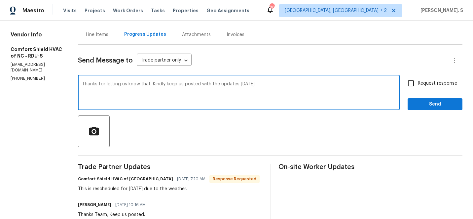
drag, startPoint x: 102, startPoint y: 85, endPoint x: 305, endPoint y: 85, distance: 203.6
click at [306, 85] on textarea "Thanks for letting us know that. Kindly keep us posted with the updates on Wedn…" at bounding box center [239, 93] width 314 height 23
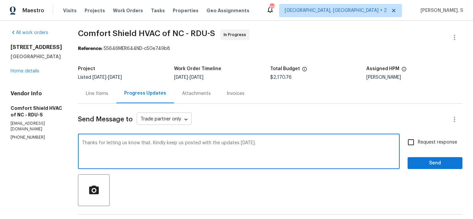
scroll to position [0, 0]
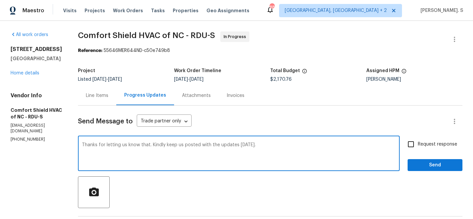
click at [118, 44] on span "Comfort Shield HVAC of NC - RDU-S In Progress" at bounding box center [262, 39] width 369 height 16
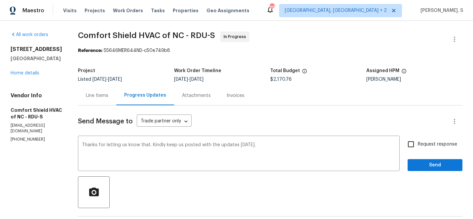
click at [118, 44] on span "Comfort Shield HVAC of NC - RDU-S In Progress" at bounding box center [262, 39] width 369 height 16
click at [132, 32] on span "Comfort Shield HVAC of NC - RDU-S" at bounding box center [146, 35] width 137 height 8
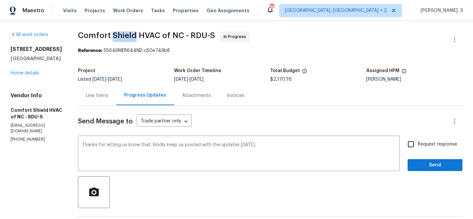
click at [132, 32] on span "Comfort Shield HVAC of NC - RDU-S" at bounding box center [146, 35] width 137 height 8
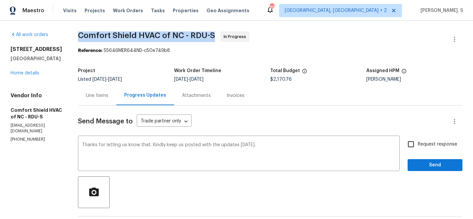
click at [132, 32] on span "Comfort Shield HVAC of NC - RDU-S" at bounding box center [146, 35] width 137 height 8
copy span "Comfort Shield HVAC of NC - RDU-S"
click at [430, 147] on span "Request response" at bounding box center [437, 144] width 39 height 7
click at [418, 147] on input "Request response" at bounding box center [411, 144] width 14 height 14
checkbox input "true"
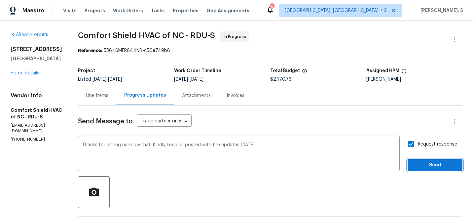
click at [422, 165] on span "Send" at bounding box center [435, 165] width 44 height 8
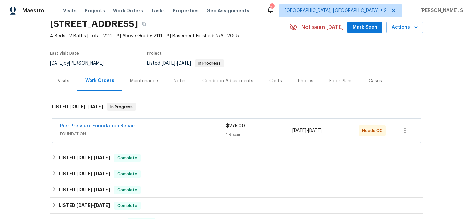
scroll to position [37, 0]
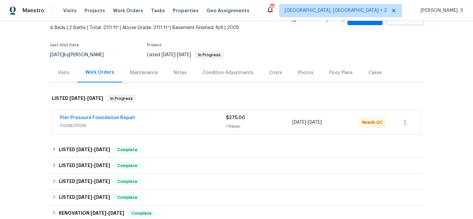
click at [71, 79] on div "Visits" at bounding box center [63, 73] width 27 height 20
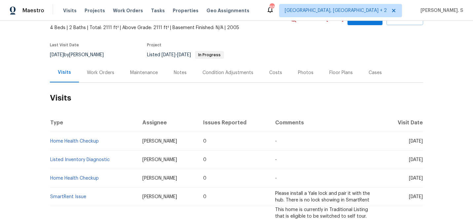
click at [104, 77] on div "Work Orders" at bounding box center [100, 73] width 43 height 20
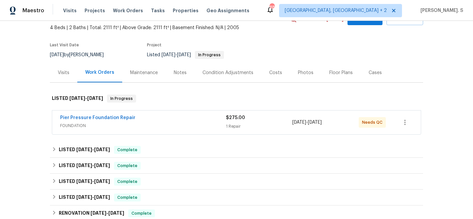
click at [69, 85] on div "Back to all projects [STREET_ADDRESS] 4 Beds | 2 Baths | Total: 2111 ft² | Abov…" at bounding box center [237, 144] width 374 height 307
click at [70, 76] on div "Visits" at bounding box center [63, 73] width 27 height 20
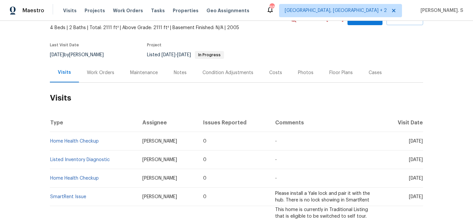
click at [404, 26] on div "[STREET_ADDRESS] 4 Beds | 2 Baths | Total: 2111 ft² | Above Grade: 2111 ft² | B…" at bounding box center [237, 19] width 374 height 24
click at [404, 24] on button "Actions" at bounding box center [405, 19] width 37 height 12
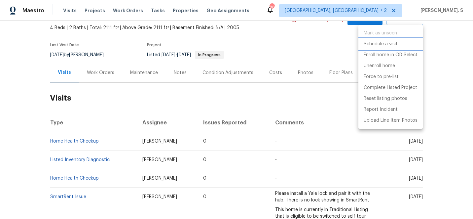
click at [389, 44] on p "Schedule a visit" at bounding box center [381, 44] width 34 height 7
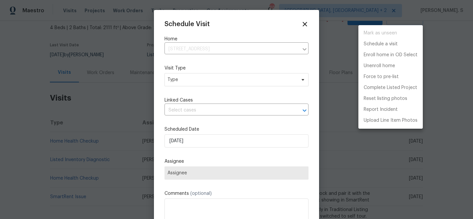
click at [183, 90] on div at bounding box center [236, 109] width 473 height 219
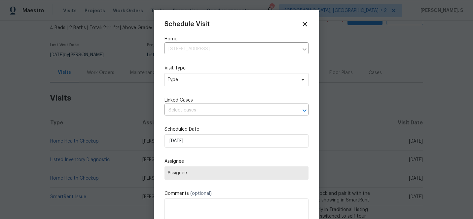
scroll to position [30, 0]
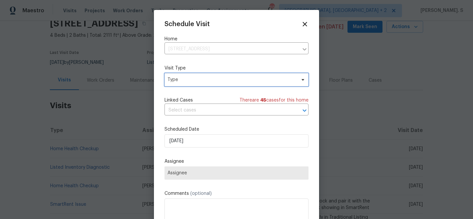
click at [191, 77] on span "Type" at bounding box center [232, 79] width 129 height 7
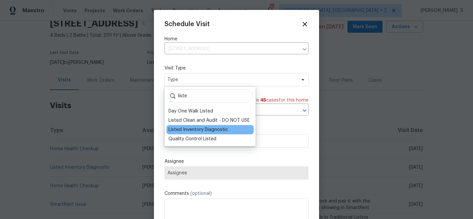
type input "liste"
click at [192, 126] on div "Listed Inventory Diagnostic" at bounding box center [210, 129] width 87 height 9
click at [194, 130] on div "Listed Inventory Diagnostic" at bounding box center [199, 129] width 60 height 7
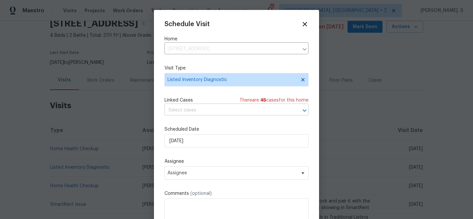
click at [190, 110] on input "text" at bounding box center [228, 110] width 126 height 10
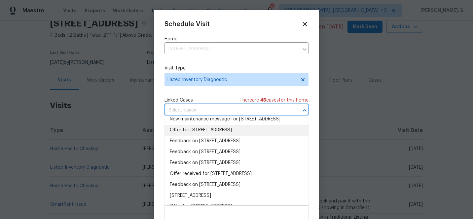
scroll to position [103, 0]
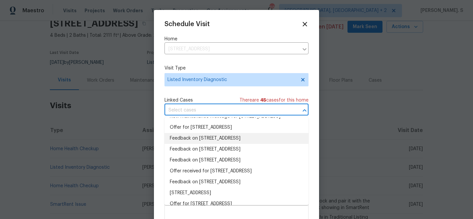
click at [192, 144] on li "Feedback on [STREET_ADDRESS]" at bounding box center [237, 138] width 144 height 11
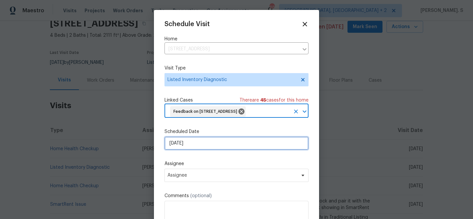
click at [195, 150] on input "[DATE]" at bounding box center [237, 143] width 144 height 13
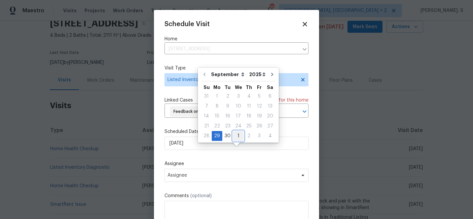
click at [237, 137] on div "1" at bounding box center [238, 135] width 11 height 9
type input "[DATE]"
select select "9"
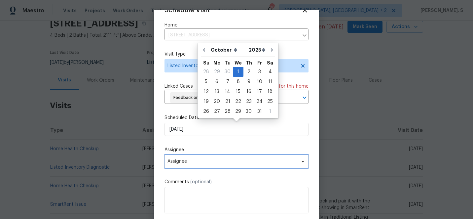
click at [206, 161] on span "Assignee" at bounding box center [233, 161] width 130 height 5
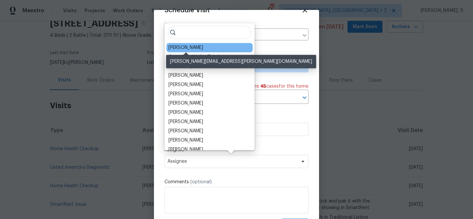
click at [179, 45] on div "[PERSON_NAME]" at bounding box center [186, 47] width 35 height 7
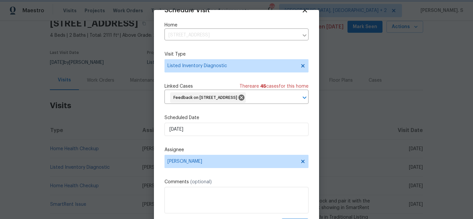
scroll to position [32, 0]
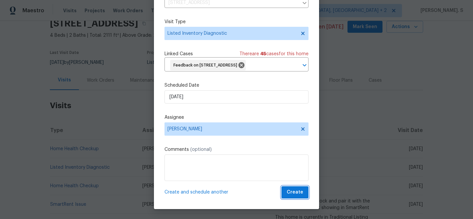
click at [290, 192] on span "Create" at bounding box center [295, 192] width 17 height 8
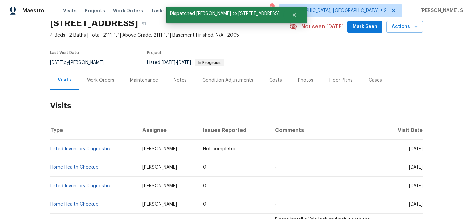
scroll to position [0, 0]
click at [58, 151] on span "Listed Inventory Diagnostic" at bounding box center [80, 148] width 60 height 5
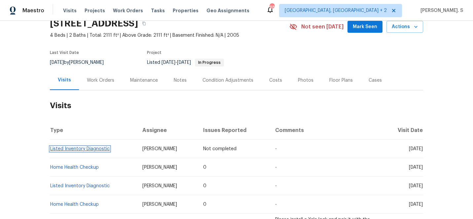
click at [64, 151] on link "Listed Inventory Diagnostic" at bounding box center [80, 148] width 60 height 5
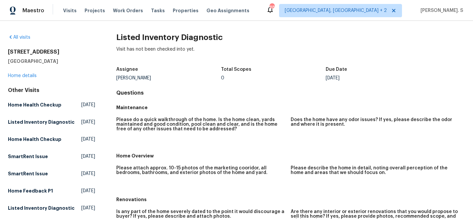
click at [133, 37] on h2 "Listed Inventory Diagnostic" at bounding box center [290, 37] width 349 height 7
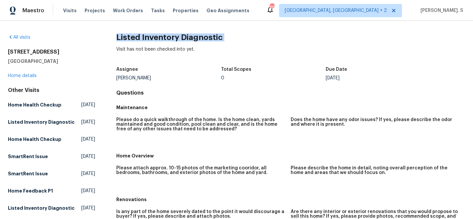
click at [133, 37] on h2 "Listed Inventory Diagnostic" at bounding box center [290, 37] width 349 height 7
copy h2 "Listed Inventory Diagnostic"
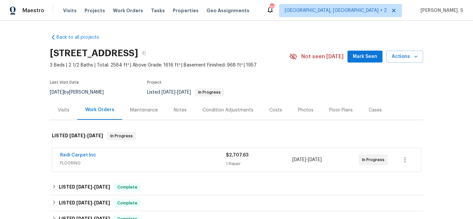
click at [68, 115] on div "Visits" at bounding box center [63, 110] width 27 height 20
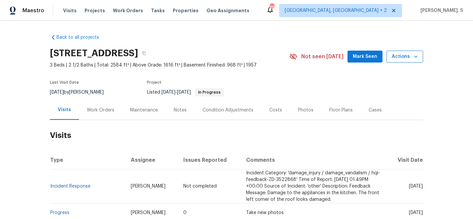
click at [409, 55] on span "Actions" at bounding box center [405, 57] width 26 height 8
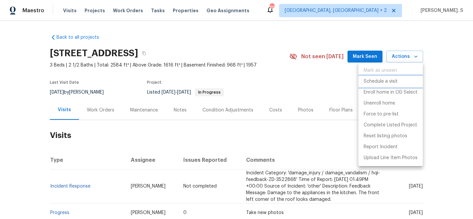
click at [385, 78] on p "Schedule a visit" at bounding box center [381, 81] width 34 height 7
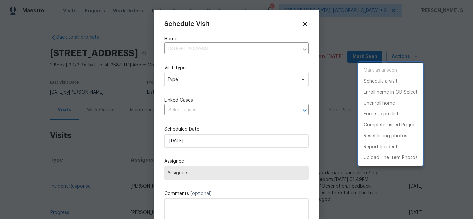
click at [192, 75] on div at bounding box center [236, 109] width 473 height 219
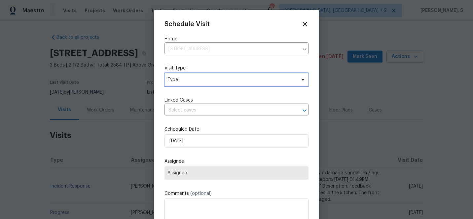
click at [176, 81] on span "Type" at bounding box center [232, 79] width 129 height 7
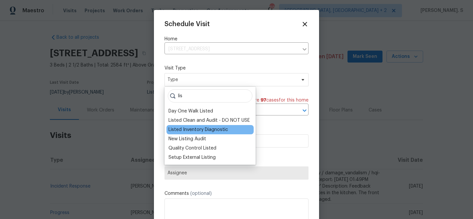
type input "lis"
click at [185, 130] on div "Listed Inventory Diagnostic" at bounding box center [199, 129] width 60 height 7
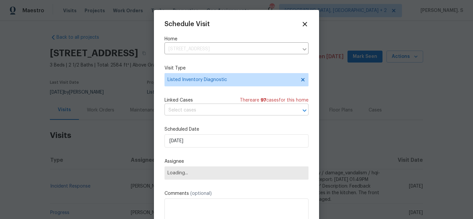
click at [204, 114] on input "text" at bounding box center [228, 110] width 126 height 10
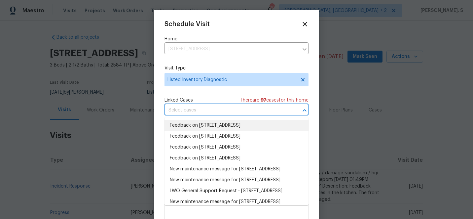
click at [202, 126] on li "Feedback on [STREET_ADDRESS]" at bounding box center [237, 125] width 144 height 11
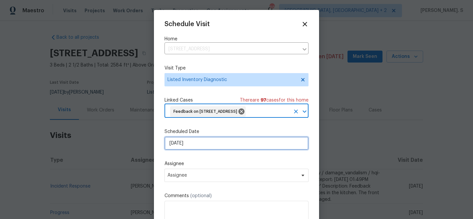
click at [187, 150] on input "[DATE]" at bounding box center [237, 143] width 144 height 13
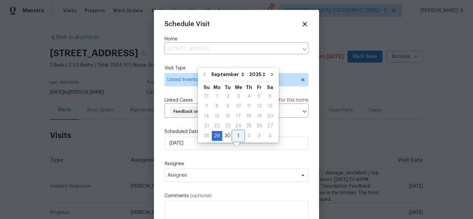
click at [238, 135] on div "1" at bounding box center [238, 135] width 11 height 9
type input "[DATE]"
select select "9"
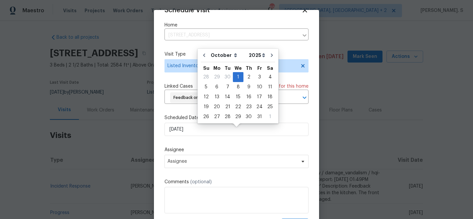
scroll to position [24, 0]
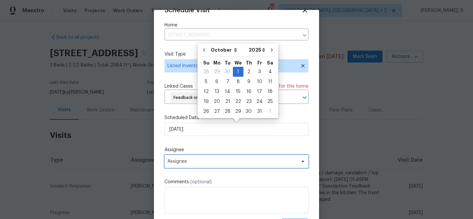
click at [210, 162] on span "Assignee" at bounding box center [233, 161] width 130 height 5
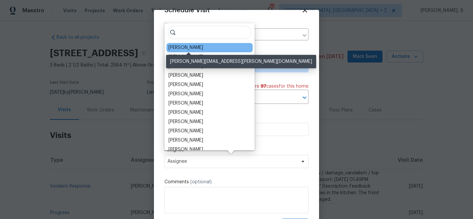
click at [193, 46] on div "[PERSON_NAME]" at bounding box center [186, 47] width 35 height 7
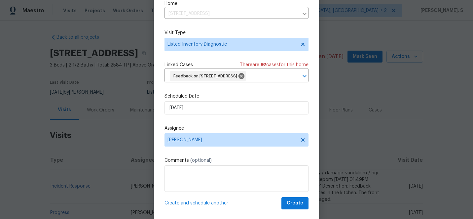
scroll to position [32, 0]
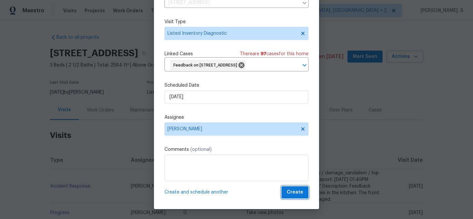
click at [304, 191] on button "Create" at bounding box center [295, 192] width 27 height 12
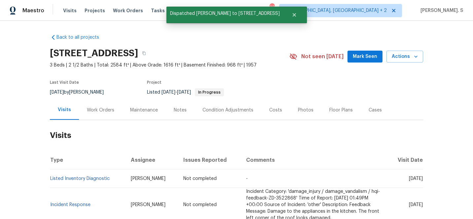
scroll to position [0, 0]
click at [97, 178] on link "Listed Inventory Diagnostic" at bounding box center [80, 178] width 60 height 5
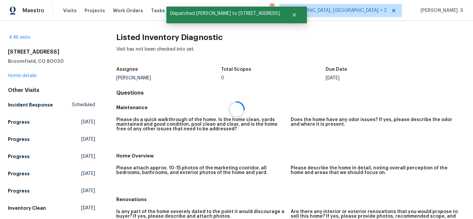
click at [165, 38] on h2 "Listed Inventory Diagnostic" at bounding box center [290, 37] width 349 height 7
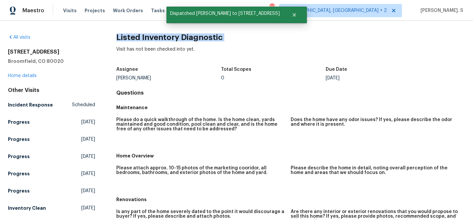
click at [165, 38] on h2 "Listed Inventory Diagnostic" at bounding box center [290, 37] width 349 height 7
copy h2 "Listed Inventory Diagnostic"
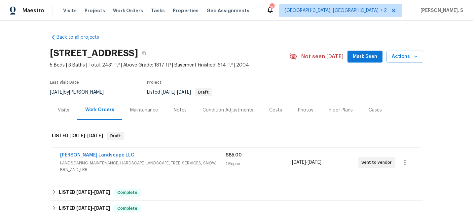
click at [63, 111] on div "Visits" at bounding box center [64, 110] width 12 height 7
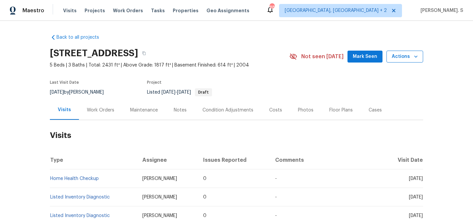
click at [406, 58] on span "Actions" at bounding box center [405, 57] width 26 height 8
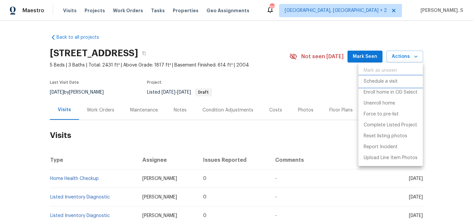
click at [387, 87] on li "Schedule a visit" at bounding box center [391, 81] width 64 height 11
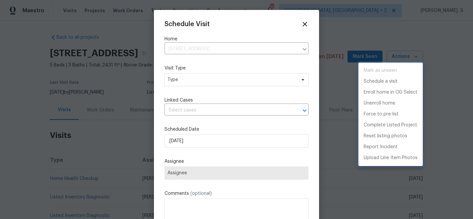
click at [185, 78] on div at bounding box center [236, 109] width 473 height 219
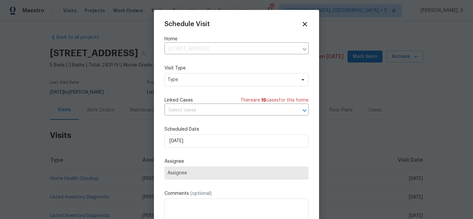
click at [185, 78] on div "Mark as unseen Schedule a visit Enroll home in OD Select Unenroll home Force to…" at bounding box center [236, 109] width 473 height 219
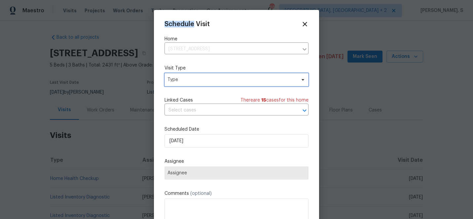
click at [179, 81] on span "Type" at bounding box center [232, 79] width 129 height 7
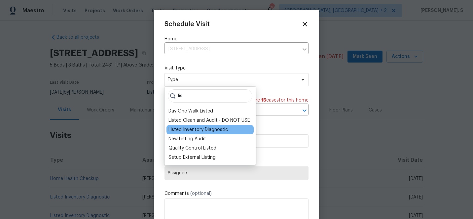
type input "lis"
click at [176, 132] on div "Listed Inventory Diagnostic" at bounding box center [199, 129] width 60 height 7
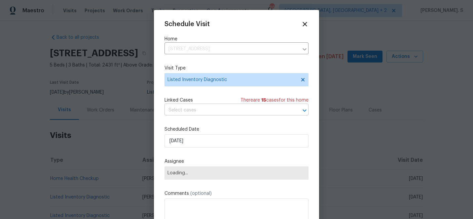
click at [189, 110] on input "text" at bounding box center [228, 110] width 126 height 10
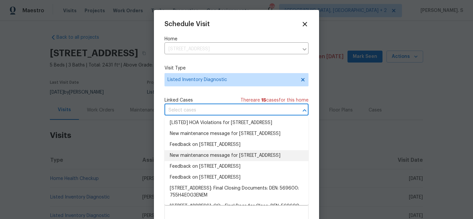
scroll to position [26, 0]
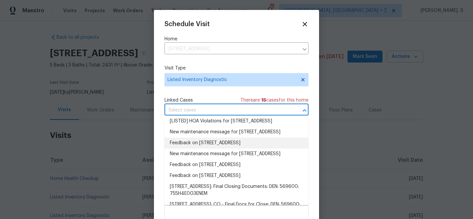
click at [200, 148] on li "Feedback on [STREET_ADDRESS]" at bounding box center [237, 143] width 144 height 11
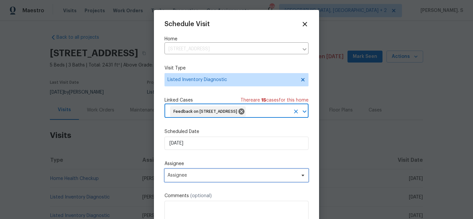
click at [194, 178] on span "Assignee" at bounding box center [233, 175] width 130 height 5
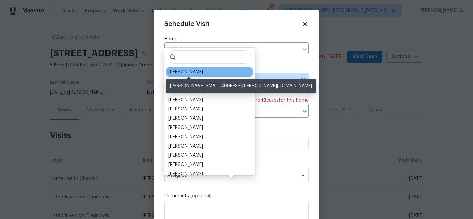
click at [193, 74] on div "[PERSON_NAME]" at bounding box center [186, 72] width 35 height 7
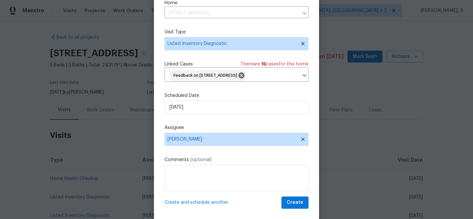
scroll to position [32, 0]
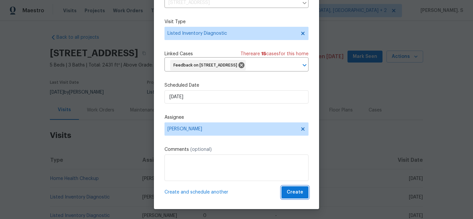
click at [295, 189] on span "Create" at bounding box center [295, 192] width 17 height 8
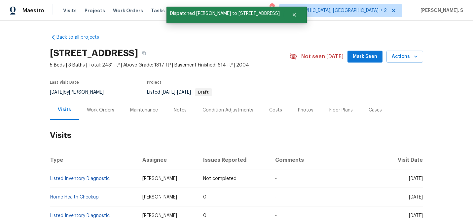
scroll to position [0, 0]
click at [80, 177] on link "Listed Inventory Diagnostic" at bounding box center [80, 178] width 60 height 5
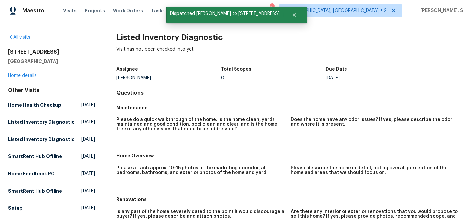
click at [130, 82] on div "Assignee [PERSON_NAME] Total Scopes 0 Due Date [DATE]" at bounding box center [290, 73] width 349 height 21
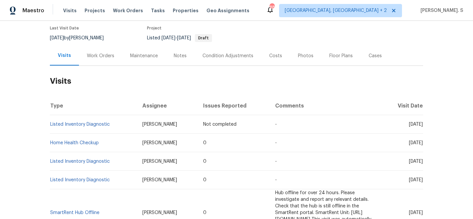
scroll to position [65, 0]
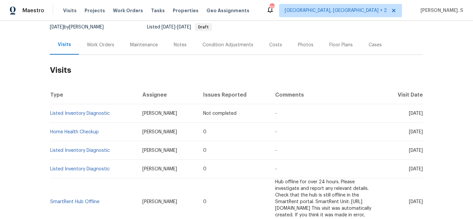
click at [270, 103] on th "Comments" at bounding box center [326, 95] width 112 height 19
click at [203, 111] on span "Not completed" at bounding box center [219, 113] width 33 height 5
click at [69, 108] on td "Listed Inventory Diagnostic" at bounding box center [93, 113] width 87 height 19
click at [69, 112] on link "Listed Inventory Diagnostic" at bounding box center [80, 113] width 60 height 5
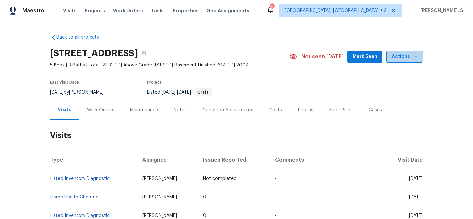
click at [399, 53] on span "Actions" at bounding box center [405, 57] width 26 height 8
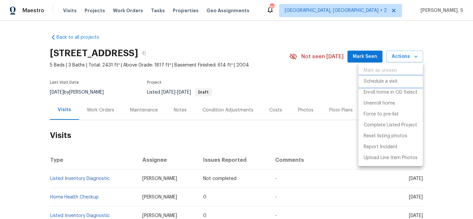
click at [392, 82] on p "Schedule a visit" at bounding box center [381, 81] width 34 height 7
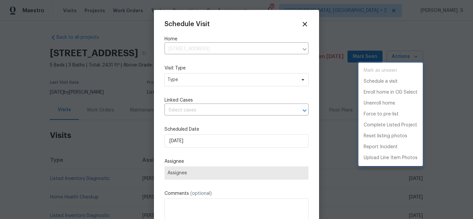
click at [201, 83] on div at bounding box center [236, 109] width 473 height 219
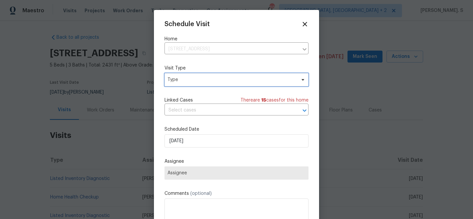
click at [175, 79] on span "Type" at bounding box center [232, 79] width 129 height 7
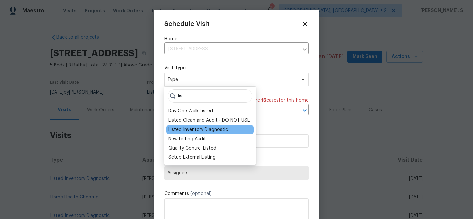
type input "lis"
click at [195, 128] on div "Listed Inventory Diagnostic" at bounding box center [199, 129] width 60 height 7
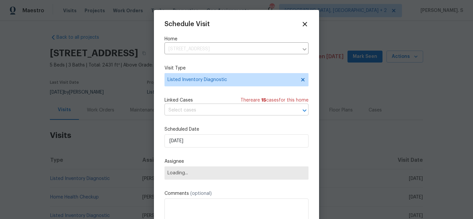
click at [201, 115] on input "text" at bounding box center [228, 110] width 126 height 10
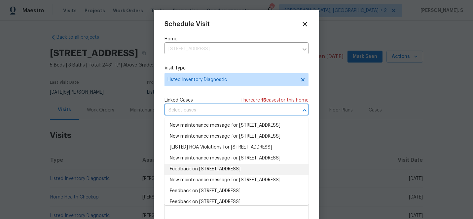
click at [201, 175] on li "Feedback on [STREET_ADDRESS]" at bounding box center [237, 169] width 144 height 11
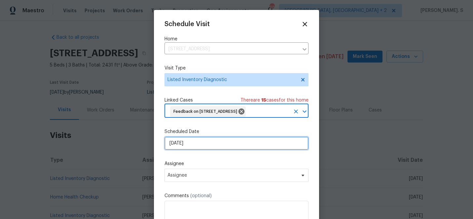
click at [190, 150] on input "[DATE]" at bounding box center [237, 143] width 144 height 13
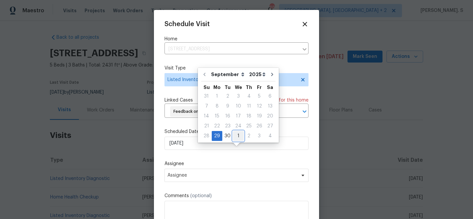
click at [240, 139] on div "1" at bounding box center [238, 135] width 11 height 9
type input "[DATE]"
select select "9"
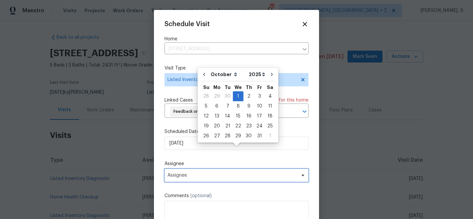
click at [234, 181] on span "Assignee" at bounding box center [237, 175] width 144 height 13
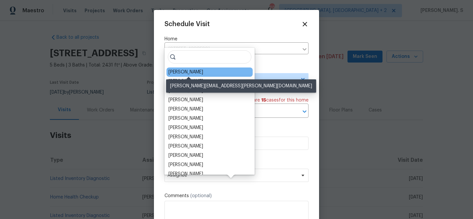
click at [189, 70] on div "[PERSON_NAME]" at bounding box center [186, 72] width 35 height 7
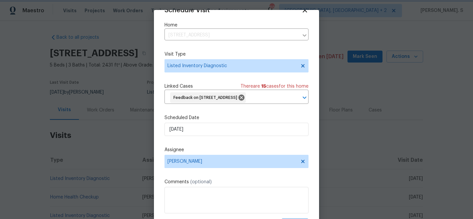
scroll to position [32, 0]
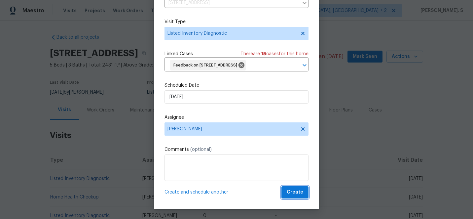
click at [293, 190] on span "Create" at bounding box center [295, 192] width 17 height 8
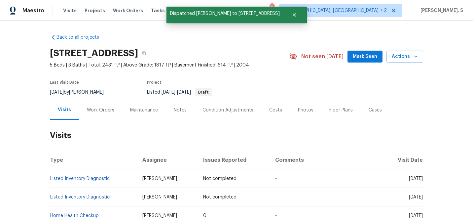
scroll to position [0, 0]
click at [81, 177] on link "Listed Inventory Diagnostic" at bounding box center [80, 178] width 60 height 5
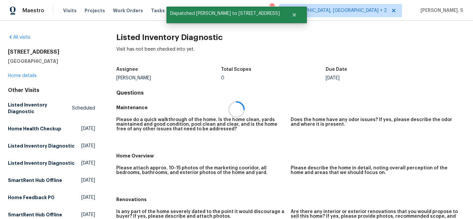
click at [167, 39] on h2 "Listed Inventory Diagnostic" at bounding box center [290, 37] width 349 height 7
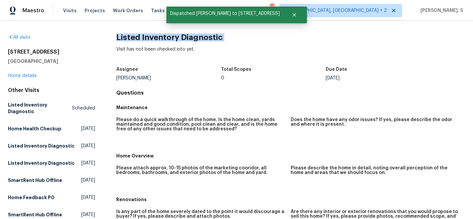
click at [167, 39] on h2 "Listed Inventory Diagnostic" at bounding box center [290, 37] width 349 height 7
copy h2 "Listed Inventory Diagnostic"
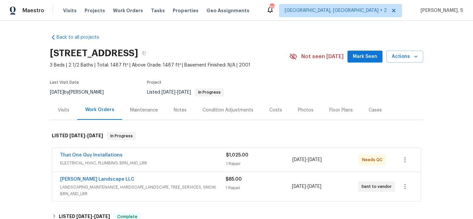
click at [64, 108] on div "Visits" at bounding box center [64, 110] width 12 height 7
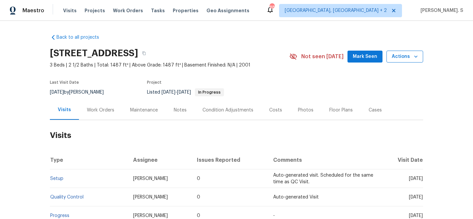
click at [408, 62] on button "Actions" at bounding box center [405, 57] width 37 height 12
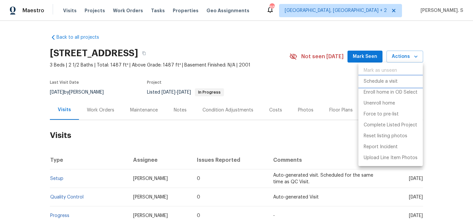
click at [380, 84] on p "Schedule a visit" at bounding box center [381, 81] width 34 height 7
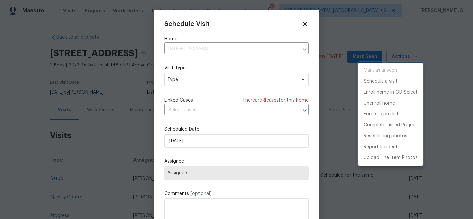
click at [183, 76] on div at bounding box center [236, 109] width 473 height 219
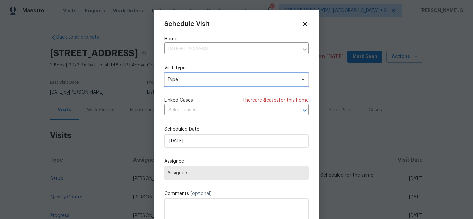
click at [175, 80] on span "Type" at bounding box center [232, 79] width 129 height 7
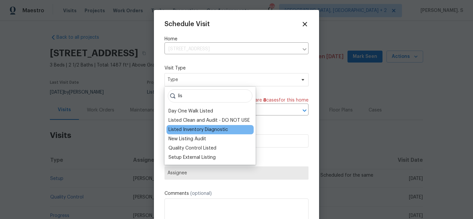
type input "lis"
click at [188, 130] on div "Listed Inventory Diagnostic" at bounding box center [199, 129] width 60 height 7
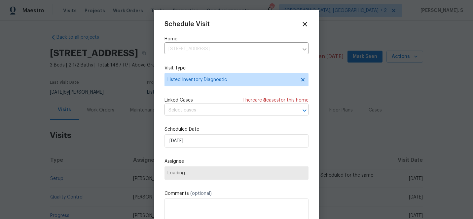
click at [215, 110] on input "text" at bounding box center [228, 110] width 126 height 10
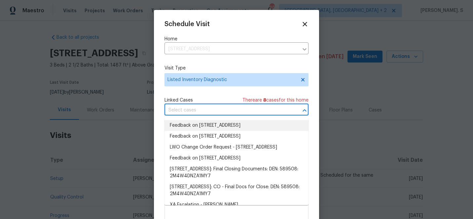
click at [209, 129] on li "Feedback on [STREET_ADDRESS]" at bounding box center [237, 125] width 144 height 11
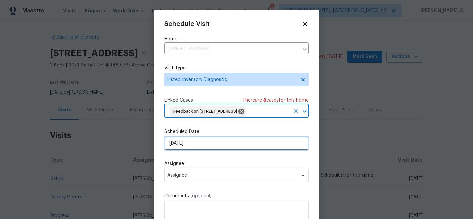
click at [203, 148] on input "[DATE]" at bounding box center [237, 143] width 144 height 13
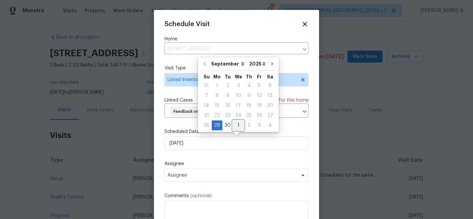
click at [238, 126] on div "1" at bounding box center [238, 125] width 11 height 9
type input "[DATE]"
select select "9"
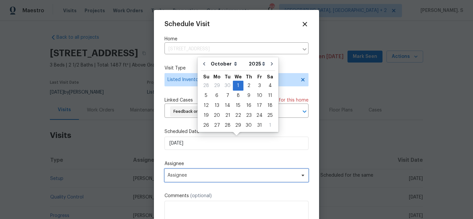
click at [227, 173] on span "Assignee" at bounding box center [237, 175] width 144 height 13
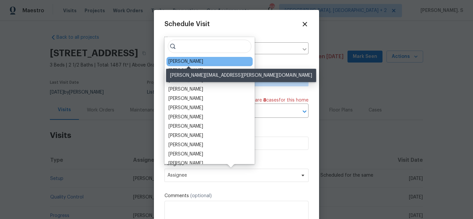
click at [190, 62] on div "[PERSON_NAME]" at bounding box center [186, 61] width 35 height 7
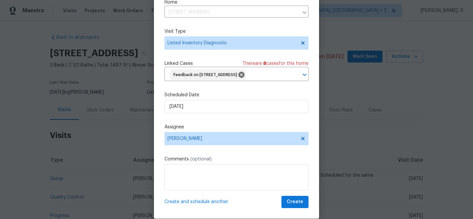
scroll to position [32, 0]
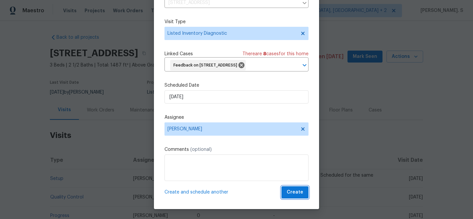
click at [295, 197] on button "Create" at bounding box center [295, 192] width 27 height 12
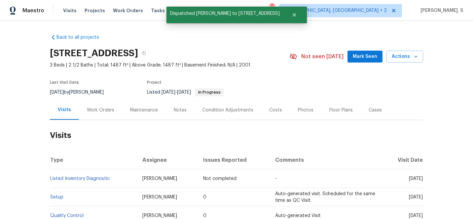
scroll to position [0, 0]
click at [98, 180] on link "Listed Inventory Diagnostic" at bounding box center [80, 178] width 60 height 5
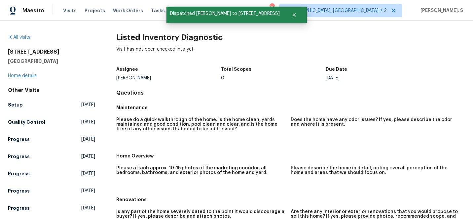
click at [148, 55] on div "Visit has not been checked into yet." at bounding box center [290, 54] width 349 height 17
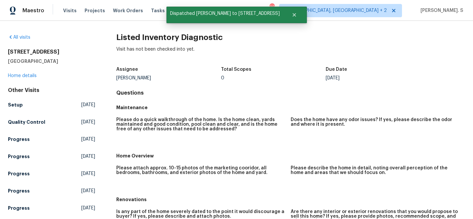
click at [162, 34] on h2 "Listed Inventory Diagnostic" at bounding box center [290, 37] width 349 height 7
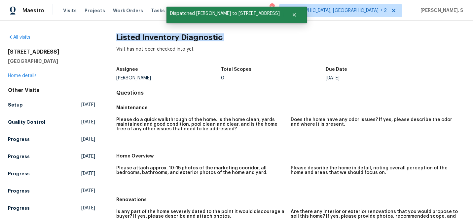
click at [162, 34] on h2 "Listed Inventory Diagnostic" at bounding box center [290, 37] width 349 height 7
copy h2 "Listed Inventory Diagnostic"
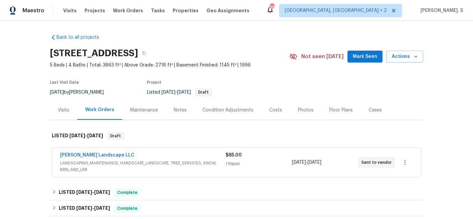
click at [50, 112] on div "Back to all projects [STREET_ADDRESS] 5 Beds | 4 Baths | Total: 3863 ft² | Abov…" at bounding box center [236, 120] width 473 height 198
click at [58, 112] on div "Visits" at bounding box center [63, 110] width 27 height 20
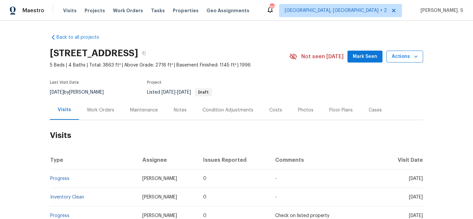
click at [394, 60] on button "Actions" at bounding box center [405, 57] width 37 height 12
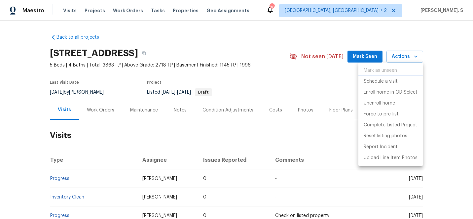
click at [388, 82] on p "Schedule a visit" at bounding box center [381, 81] width 34 height 7
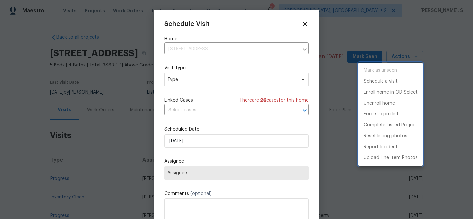
click at [195, 72] on div at bounding box center [236, 109] width 473 height 219
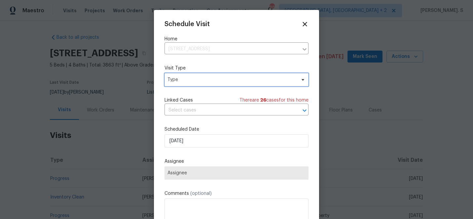
click at [188, 83] on span "Type" at bounding box center [237, 79] width 144 height 13
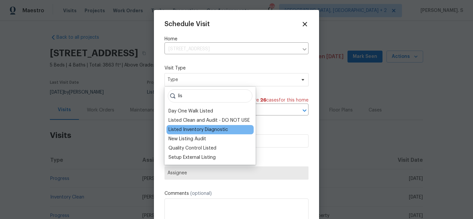
type input "lis"
click at [190, 130] on div "Listed Inventory Diagnostic" at bounding box center [199, 129] width 60 height 7
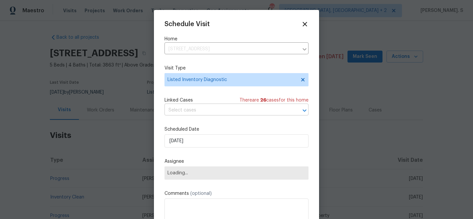
click at [208, 109] on input "text" at bounding box center [228, 110] width 126 height 10
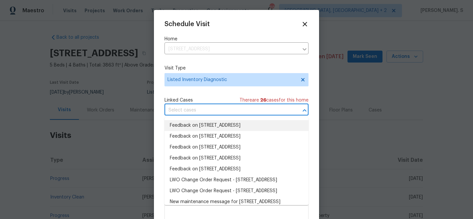
click at [206, 130] on li "Feedback on 4735 S Cathay Ct, Aurora, CO 80015" at bounding box center [237, 125] width 144 height 11
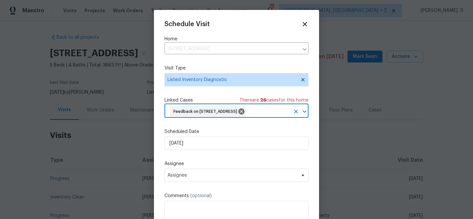
click at [207, 151] on div "Schedule Visit Home 4735 S Cathay Ct, Aurora, CO 80015 ​ Visit Type Listed Inve…" at bounding box center [237, 132] width 144 height 224
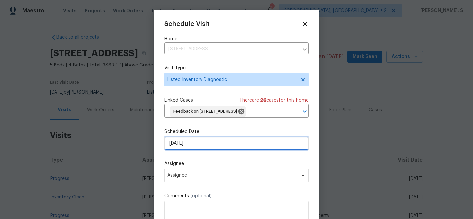
click at [207, 147] on input "[DATE]" at bounding box center [237, 143] width 144 height 13
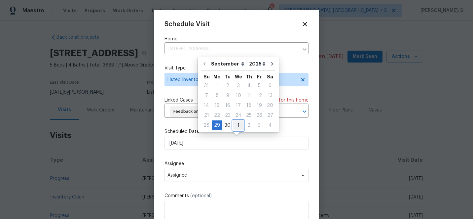
click at [235, 127] on div "1" at bounding box center [238, 125] width 11 height 9
type input "[DATE]"
select select "9"
click at [229, 168] on div "Assignee Assignee" at bounding box center [237, 170] width 144 height 21
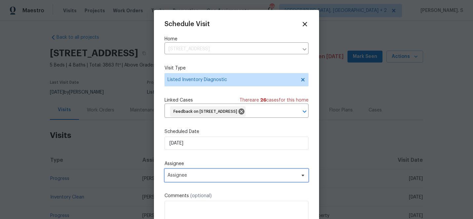
click at [229, 177] on span "Assignee" at bounding box center [233, 175] width 130 height 5
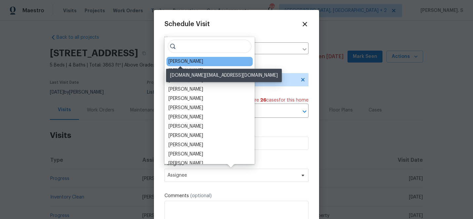
click at [190, 61] on div "David Page" at bounding box center [186, 61] width 35 height 7
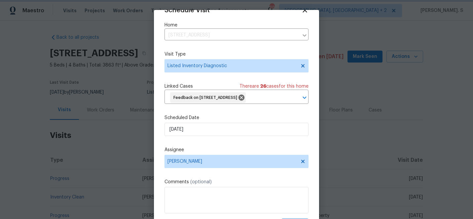
scroll to position [32, 0]
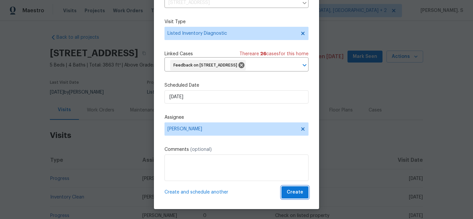
click at [301, 186] on button "Create" at bounding box center [295, 192] width 27 height 12
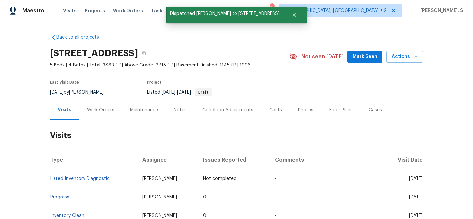
scroll to position [0, 0]
click at [82, 180] on link "Listed Inventory Diagnostic" at bounding box center [80, 178] width 60 height 5
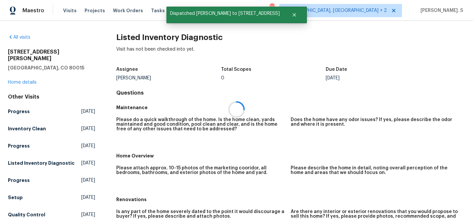
click at [152, 34] on h2 "Listed Inventory Diagnostic" at bounding box center [290, 37] width 349 height 7
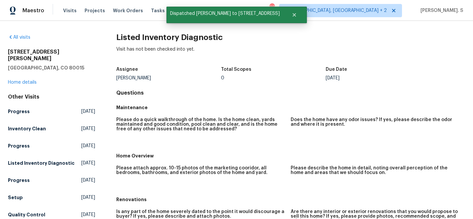
click at [152, 34] on h2 "Listed Inventory Diagnostic" at bounding box center [290, 37] width 349 height 7
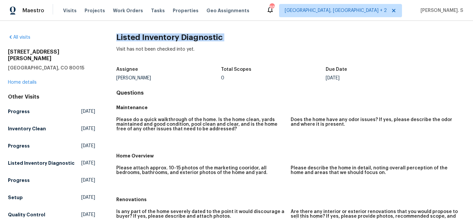
click at [152, 34] on h2 "Listed Inventory Diagnostic" at bounding box center [290, 37] width 349 height 7
copy h2 "Listed Inventory Diagnostic"
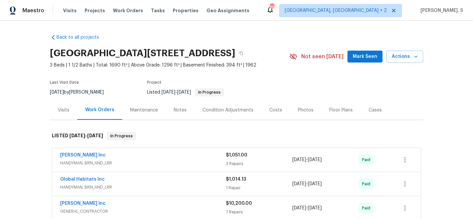
click at [63, 100] on div "Visits" at bounding box center [63, 110] width 27 height 20
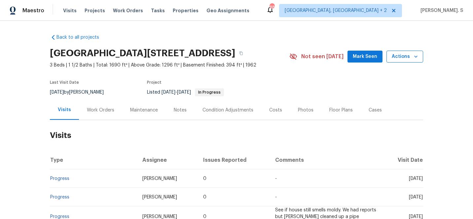
click at [406, 51] on button "Actions" at bounding box center [405, 57] width 37 height 12
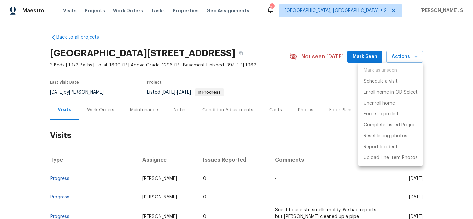
click at [377, 77] on li "Schedule a visit" at bounding box center [391, 81] width 64 height 11
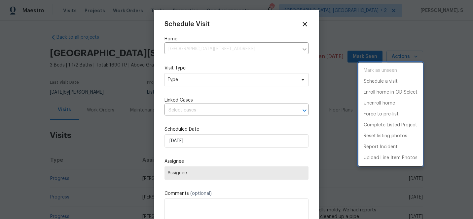
click at [203, 80] on div at bounding box center [236, 109] width 473 height 219
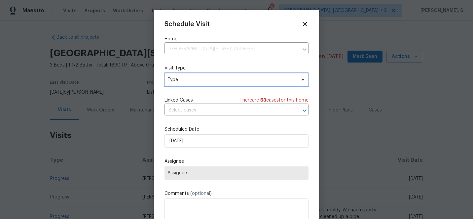
click at [181, 80] on span "Type" at bounding box center [232, 79] width 129 height 7
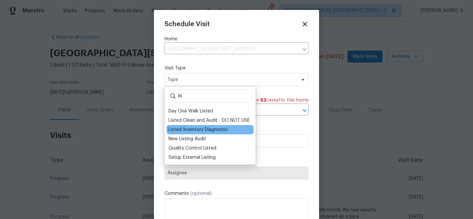
type input "lis"
click at [185, 130] on div "Listed Inventory Diagnostic" at bounding box center [199, 129] width 60 height 7
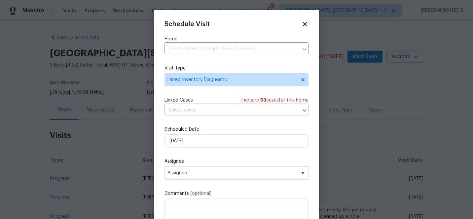
click at [211, 112] on input "text" at bounding box center [228, 110] width 126 height 10
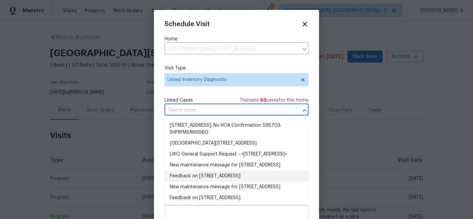
click at [194, 181] on li "Feedback on [STREET_ADDRESS]" at bounding box center [237, 176] width 144 height 11
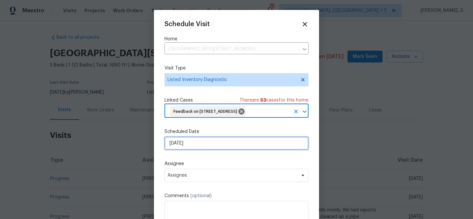
click at [202, 150] on input "[DATE]" at bounding box center [237, 143] width 144 height 13
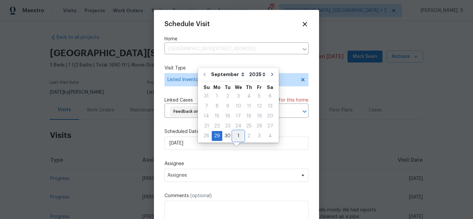
click at [237, 135] on div "1" at bounding box center [238, 135] width 11 height 9
type input "[DATE]"
select select "9"
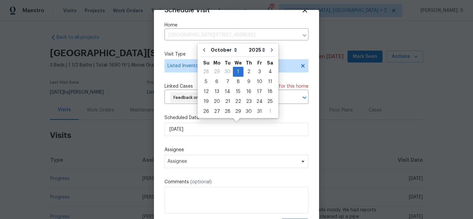
scroll to position [24, 0]
click at [209, 165] on span "Assignee" at bounding box center [237, 161] width 144 height 13
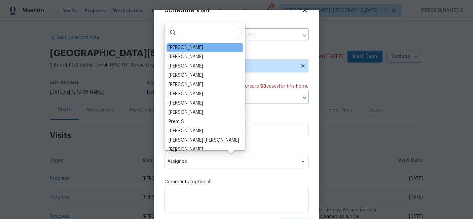
click at [184, 48] on div "[PERSON_NAME]" at bounding box center [186, 47] width 35 height 7
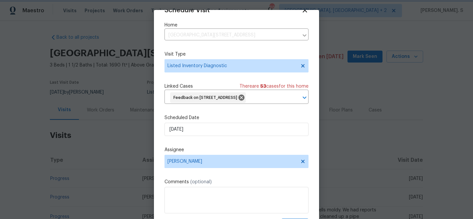
scroll to position [32, 0]
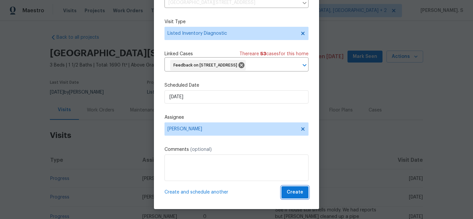
click at [296, 194] on span "Create" at bounding box center [295, 192] width 17 height 8
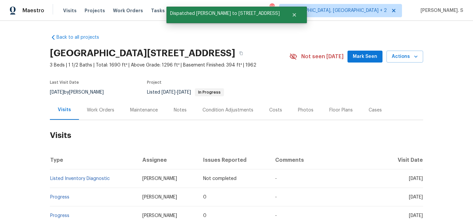
scroll to position [0, 0]
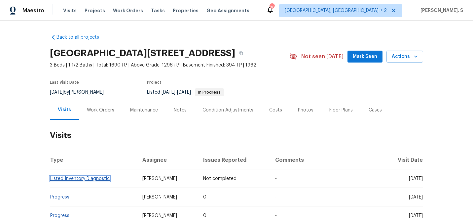
click at [101, 178] on link "Listed Inventory Diagnostic" at bounding box center [80, 178] width 60 height 5
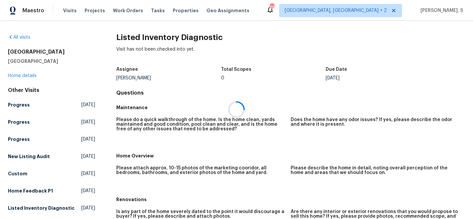
click at [153, 40] on h2 "Listed Inventory Diagnostic" at bounding box center [290, 37] width 349 height 7
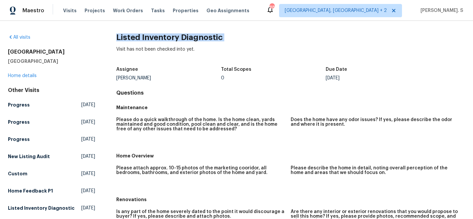
click at [153, 40] on h2 "Listed Inventory Diagnostic" at bounding box center [290, 37] width 349 height 7
copy h2 "Listed Inventory Diagnostic"
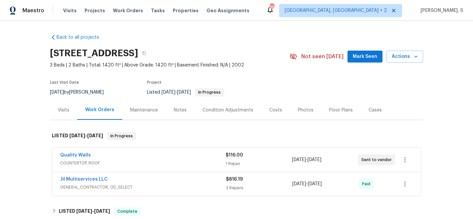
click at [66, 101] on div "Visits" at bounding box center [63, 110] width 27 height 20
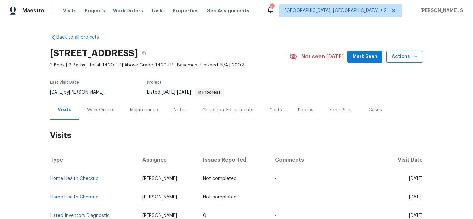
click at [416, 62] on button "Actions" at bounding box center [405, 57] width 37 height 12
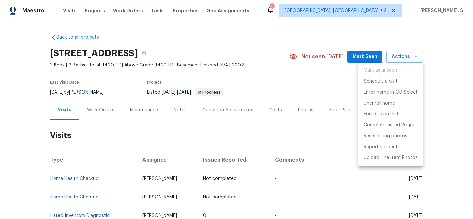
click at [387, 84] on p "Schedule a visit" at bounding box center [381, 81] width 34 height 7
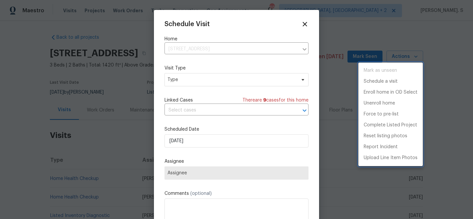
click at [211, 78] on div at bounding box center [236, 109] width 473 height 219
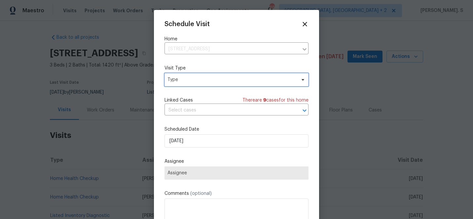
click at [202, 81] on span "Type" at bounding box center [232, 79] width 129 height 7
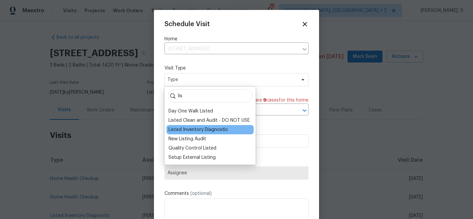
type input "lis"
click at [193, 129] on div "Listed Inventory Diagnostic" at bounding box center [199, 129] width 60 height 7
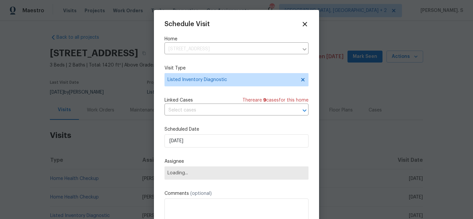
click at [210, 105] on div "Linked Cases There are 9 case s for this home ​" at bounding box center [237, 106] width 144 height 19
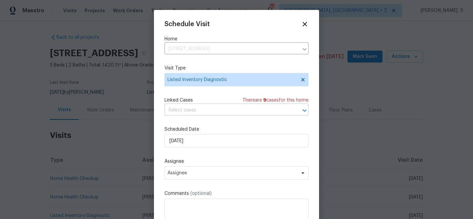
click at [211, 108] on input "text" at bounding box center [228, 110] width 126 height 10
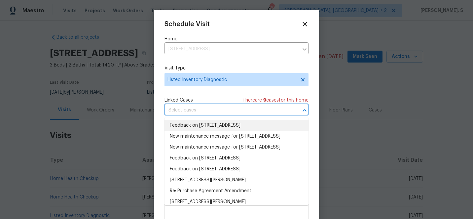
click at [204, 124] on li "Feedback on [STREET_ADDRESS]" at bounding box center [237, 125] width 144 height 11
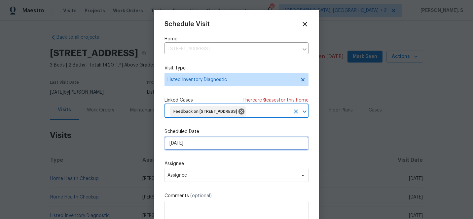
click at [200, 150] on input "[DATE]" at bounding box center [237, 143] width 144 height 13
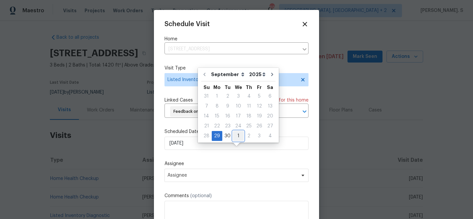
click at [233, 136] on div "1" at bounding box center [238, 135] width 11 height 9
type input "[DATE]"
select select "9"
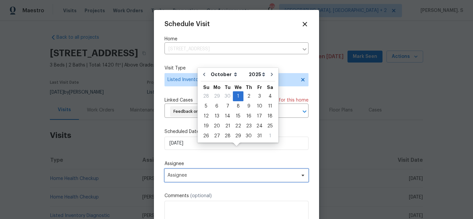
click at [213, 178] on span "Assignee" at bounding box center [233, 175] width 130 height 5
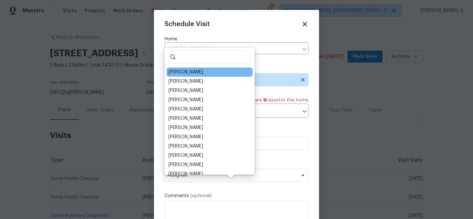
click at [180, 67] on div "[PERSON_NAME]" at bounding box center [210, 71] width 86 height 9
click at [180, 76] on div "[PERSON_NAME]" at bounding box center [210, 71] width 86 height 9
click at [181, 76] on div "[PERSON_NAME]" at bounding box center [210, 71] width 86 height 9
click at [184, 74] on div "[PERSON_NAME]" at bounding box center [186, 72] width 35 height 7
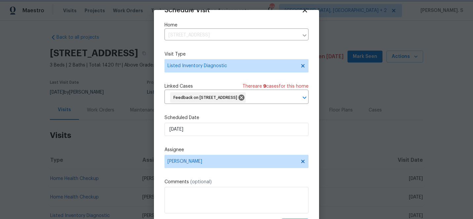
scroll to position [32, 0]
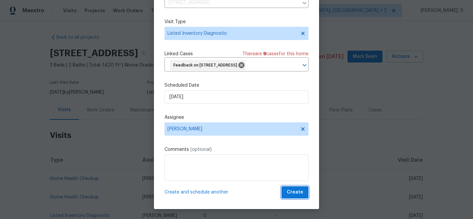
click at [296, 192] on span "Create" at bounding box center [295, 192] width 17 height 8
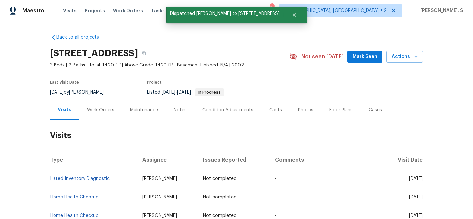
scroll to position [0, 0]
click at [74, 176] on td "Listed Inventory Diagnostic" at bounding box center [93, 178] width 87 height 19
click at [74, 178] on link "Listed Inventory Diagnostic" at bounding box center [80, 178] width 60 height 5
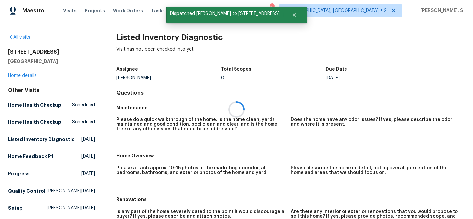
click at [178, 38] on h2 "Listed Inventory Diagnostic" at bounding box center [290, 37] width 349 height 7
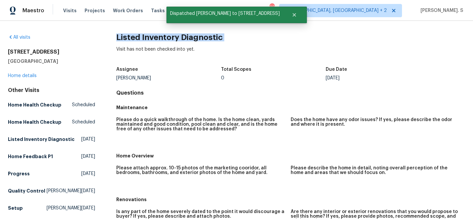
click at [178, 38] on h2 "Listed Inventory Diagnostic" at bounding box center [290, 37] width 349 height 7
copy h2 "Listed Inventory Diagnostic"
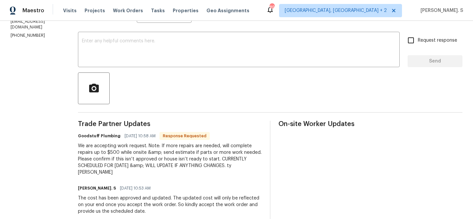
scroll to position [107, 0]
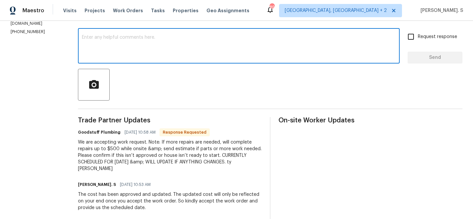
click at [177, 50] on textarea at bounding box center [239, 46] width 314 height 23
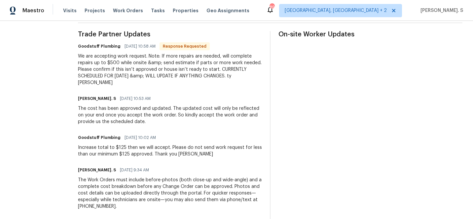
scroll to position [226, 0]
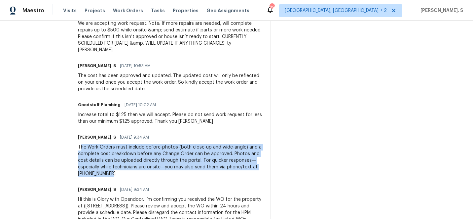
drag, startPoint x: 96, startPoint y: 145, endPoint x: 174, endPoint y: 176, distance: 83.9
click at [174, 176] on div "The Work Orders must include before-photos (both close-up and wide-angle) and a…" at bounding box center [170, 160] width 184 height 33
copy div "he Work Orders must include before-photos (both close-up and wide-angle) and a …"
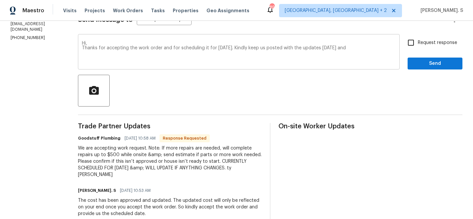
click at [386, 44] on textarea "Hi, Thanks for accepting the work order and for scheduling it for [DATE]. Kindl…" at bounding box center [239, 52] width 314 height 23
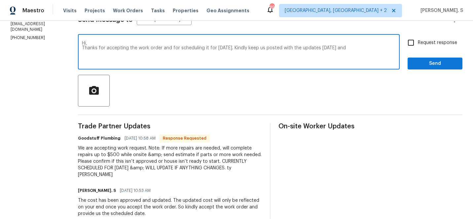
paste textarea "he Work Orders must include before-photos (both close-up and wide-angle) and a …"
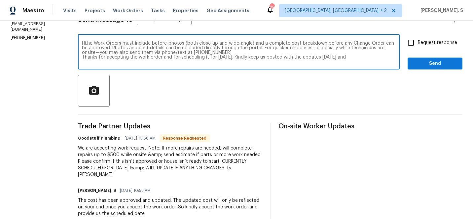
scroll to position [92, 0]
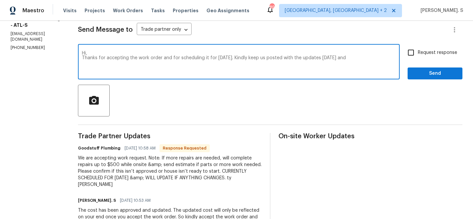
click at [381, 62] on textarea "Hi, Thanks for accepting the work order and for scheduling it for [DATE]. Kindl…" at bounding box center [239, 62] width 314 height 23
paste textarea "he Work Orders must include before-photos (both close-up and wide-angle) and a …"
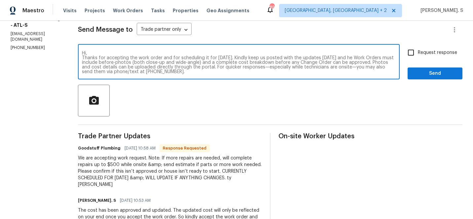
click at [373, 57] on textarea "Hi, Thanks for accepting the work order and for scheduling it for [DATE]. Kindl…" at bounding box center [239, 62] width 314 height 23
click at [351, 63] on textarea "Hi, Thanks for accepting the work order and for scheduling it for [DATE]. Kindl…" at bounding box center [239, 62] width 314 height 23
type textarea "Hi, Thanks for accepting the work order and for scheduling it for [DATE]. Kindl…"
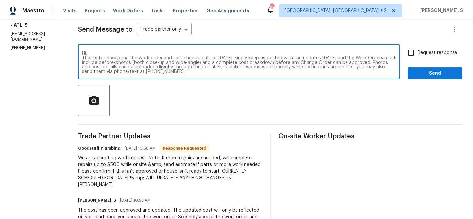
click at [434, 55] on span "Request response" at bounding box center [437, 52] width 39 height 7
click at [418, 55] on input "Request response" at bounding box center [411, 53] width 14 height 14
checkbox input "true"
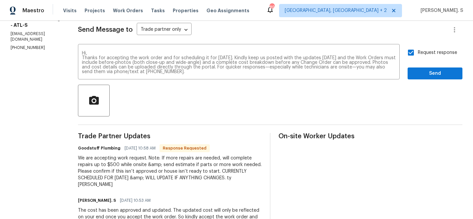
click at [293, 82] on div "Send Message to Trade partner only Trade partner only ​ Hi, Thanks for acceptin…" at bounding box center [270, 189] width 385 height 351
click at [444, 77] on button "Send" at bounding box center [435, 73] width 55 height 12
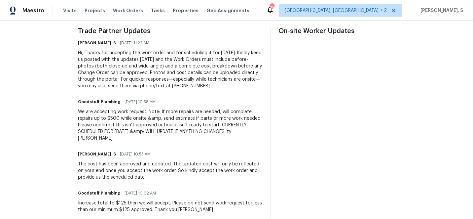
scroll to position [198, 0]
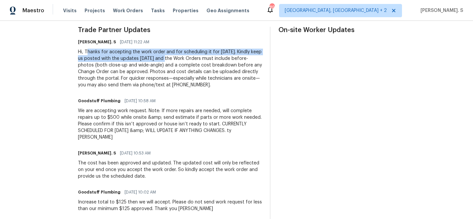
drag, startPoint x: 104, startPoint y: 51, endPoint x: 204, endPoint y: 59, distance: 99.8
click at [204, 59] on div "Hi, Thanks for accepting the work order and for scheduling it for [DATE]. Kindl…" at bounding box center [170, 69] width 184 height 40
copy div "[PERSON_NAME] for accepting the work order and for scheduling it for [DATE]. Ki…"
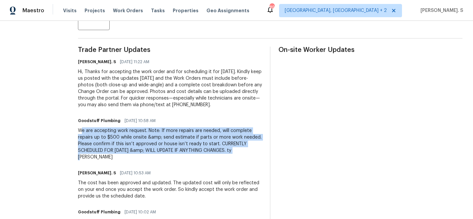
drag, startPoint x: 99, startPoint y: 140, endPoint x: 144, endPoint y: 163, distance: 51.2
click at [144, 160] on div "We are accepting work request. Note: If more repairs are needed, will complete …" at bounding box center [170, 143] width 184 height 33
copy div "e are accepting work request. Note: If more repairs are needed, will complete r…"
